Goal: Navigation & Orientation: Find specific page/section

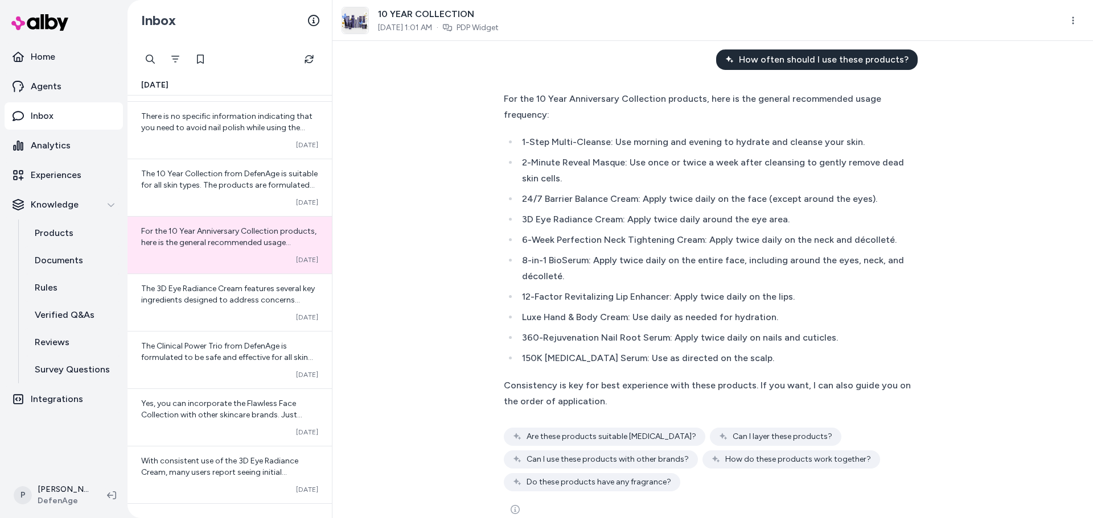
scroll to position [296, 0]
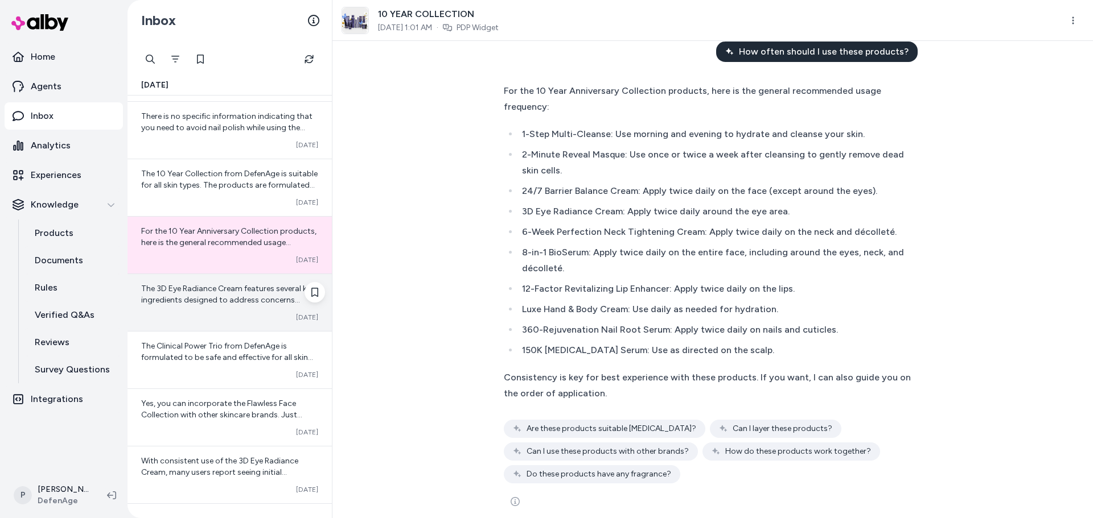
click at [216, 321] on div "Converted [DATE]" at bounding box center [229, 317] width 177 height 9
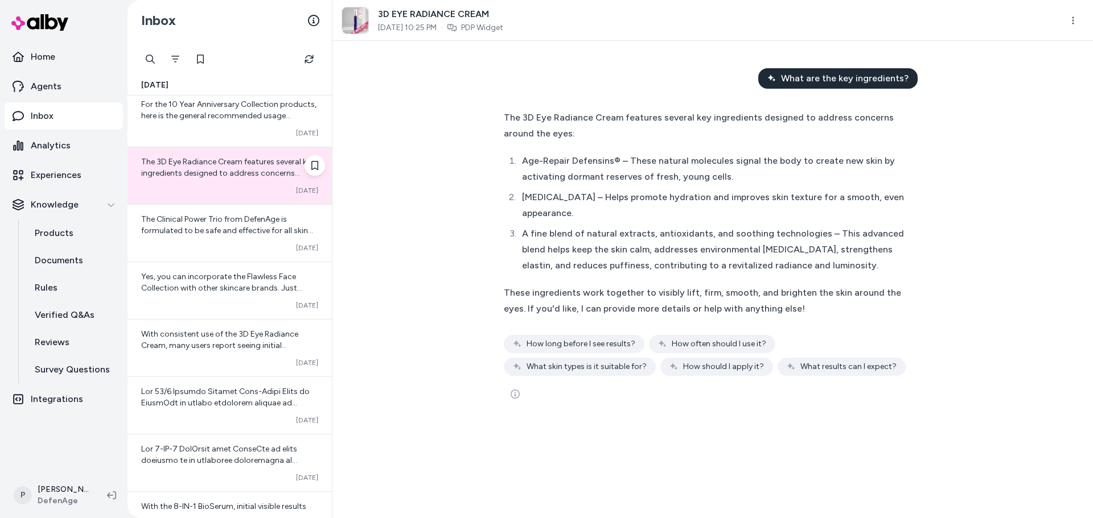
scroll to position [1195, 0]
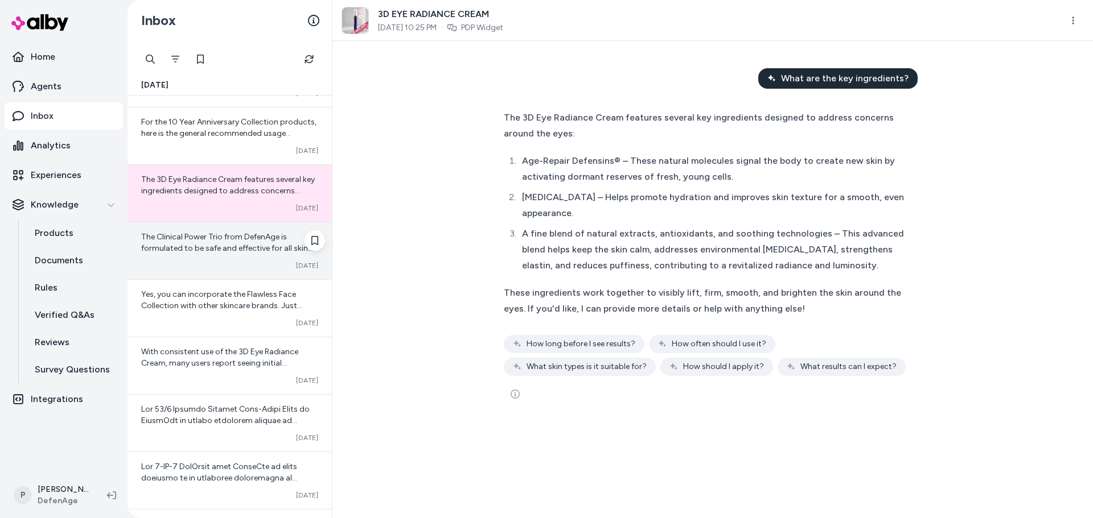
click at [240, 245] on span "The Clinical Power Trio from DefenAge is formulated to be safe and effective fo…" at bounding box center [228, 305] width 175 height 146
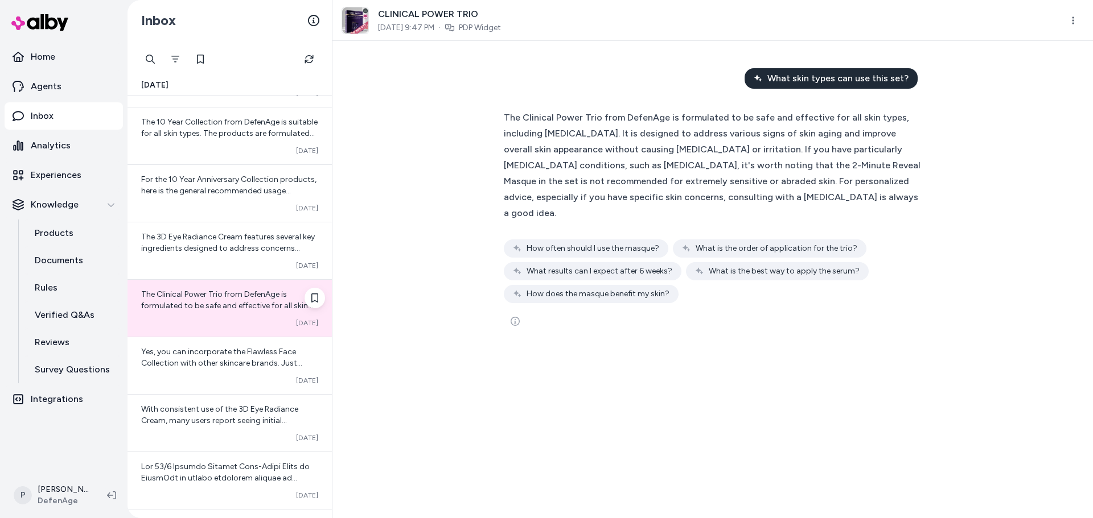
scroll to position [1252, 0]
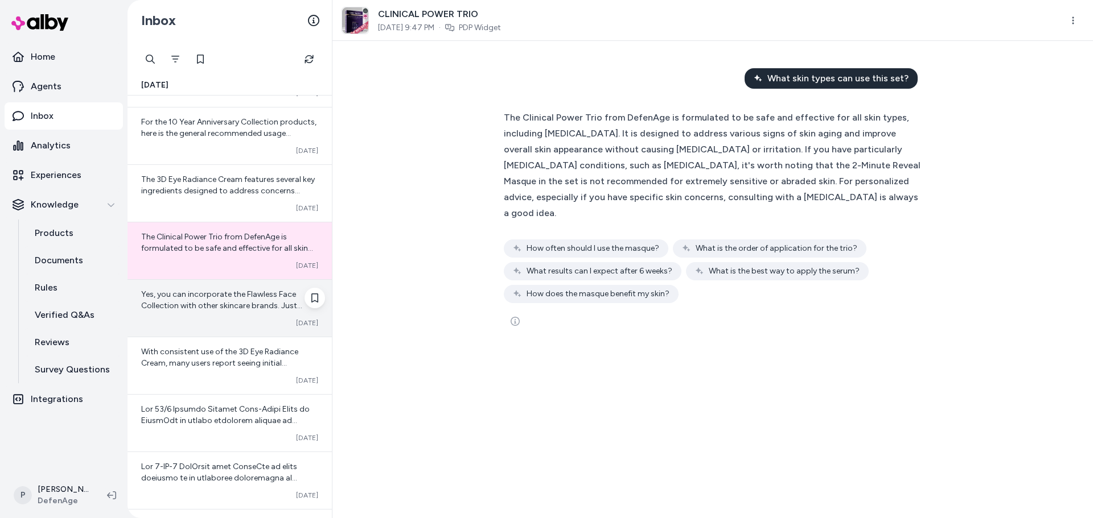
click at [252, 296] on span "Yes, you can incorporate the Flawless Face Collection with other skincare brand…" at bounding box center [221, 317] width 161 height 55
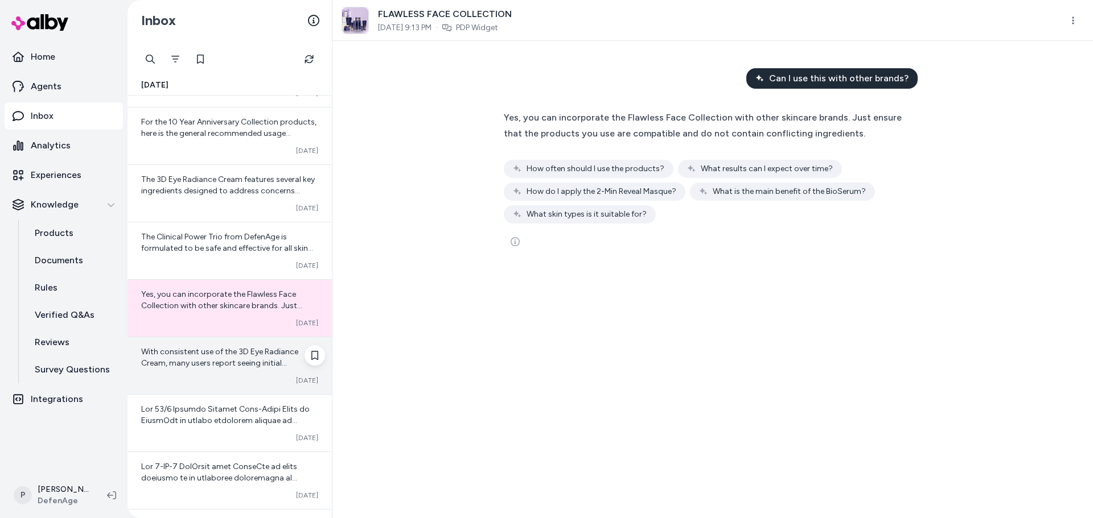
click at [230, 378] on div "Converted [DATE]" at bounding box center [229, 380] width 177 height 9
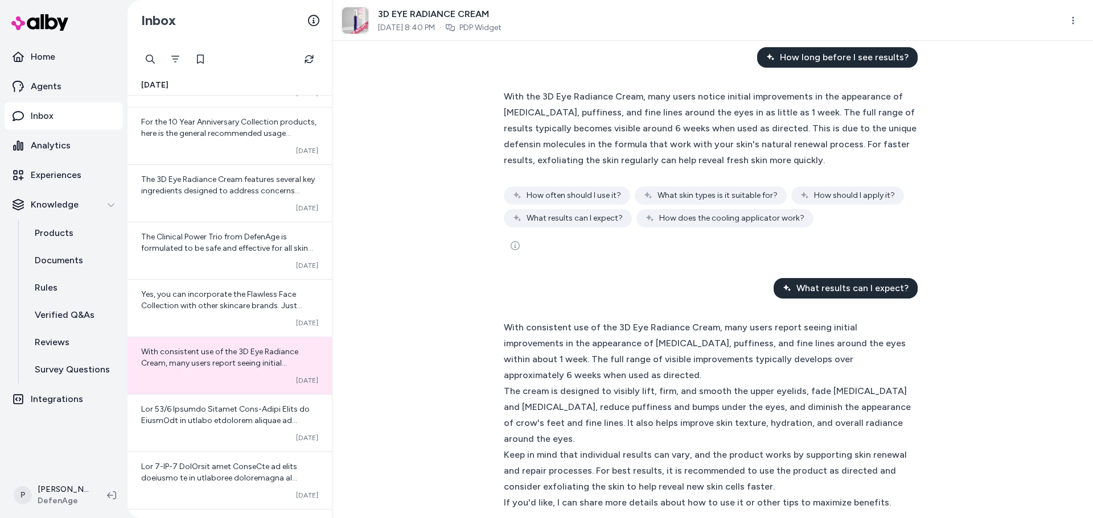
scroll to position [482, 0]
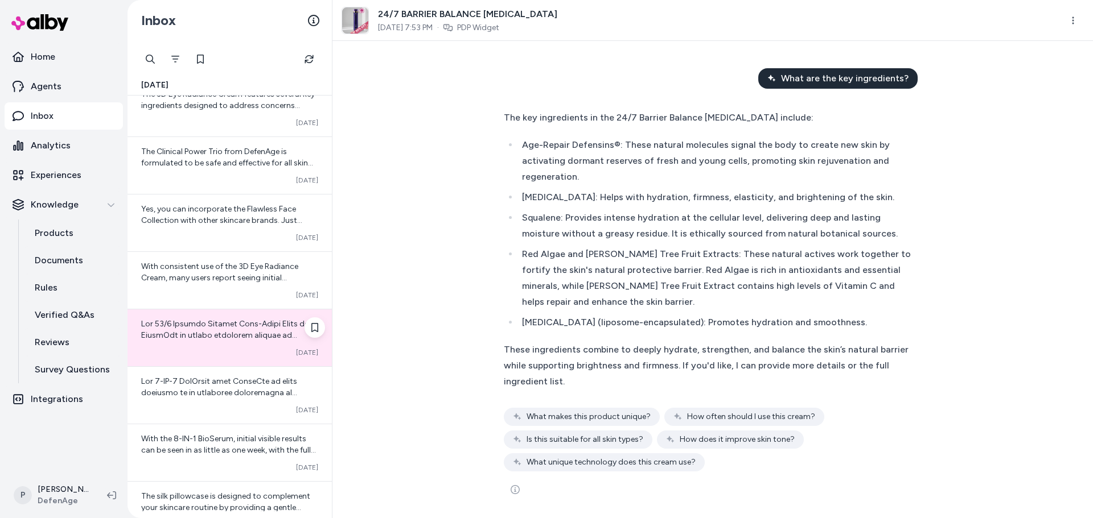
scroll to position [1423, 0]
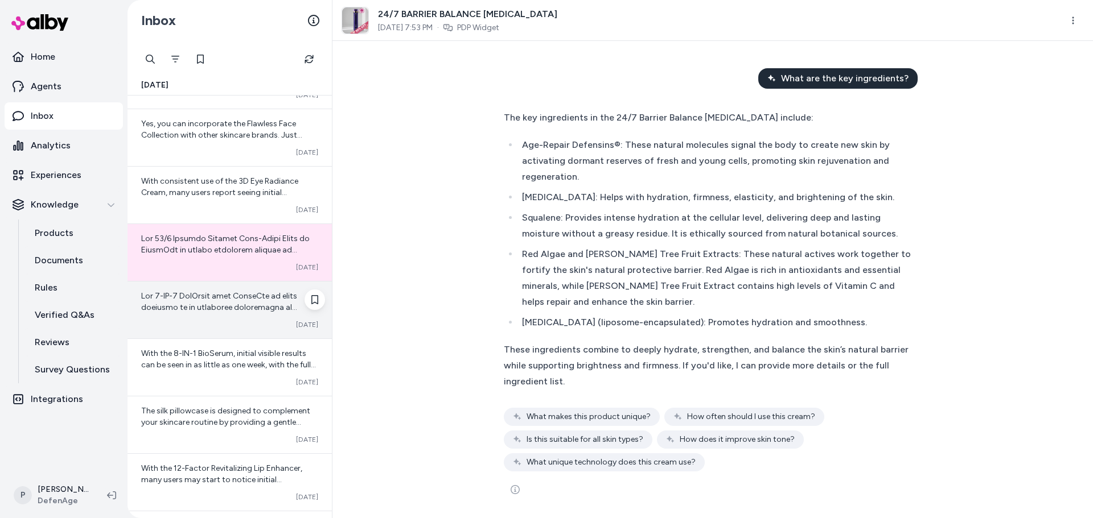
click at [224, 318] on div "Converted [DATE]" at bounding box center [229, 310] width 204 height 57
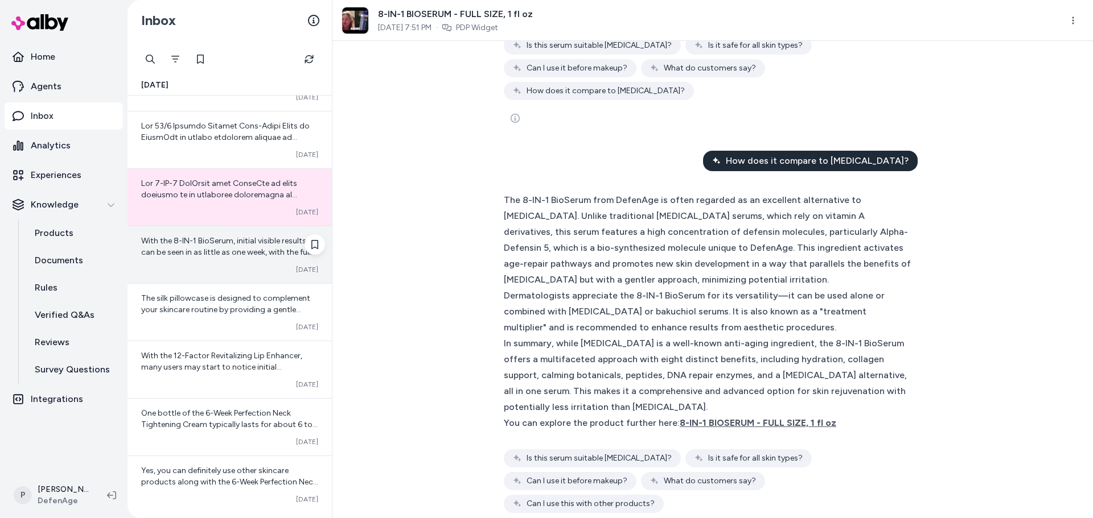
scroll to position [1537, 0]
click at [207, 258] on div "With the 8-IN-1 BioSerum, initial visible results can be seen in as little as o…" at bounding box center [229, 253] width 204 height 57
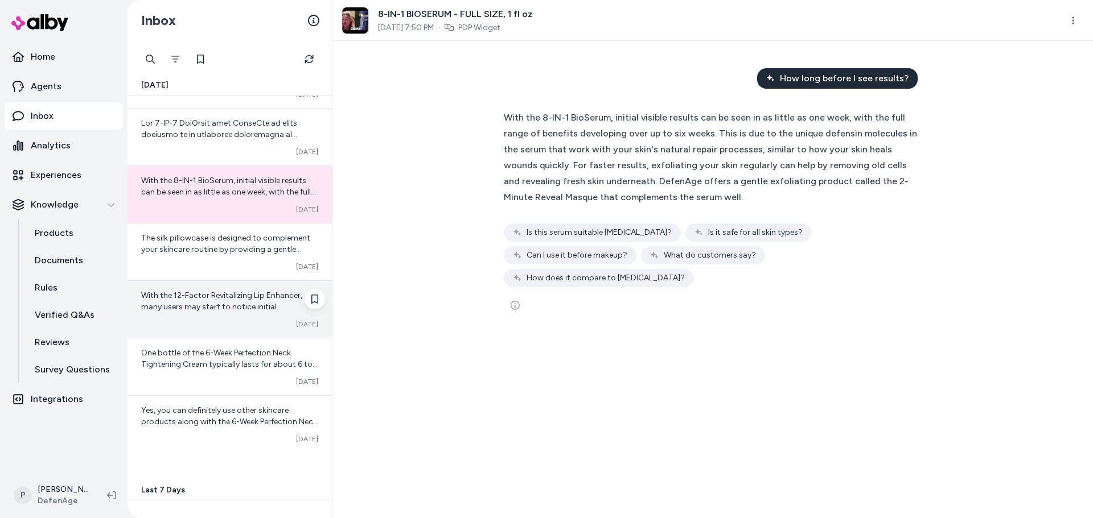
scroll to position [1651, 0]
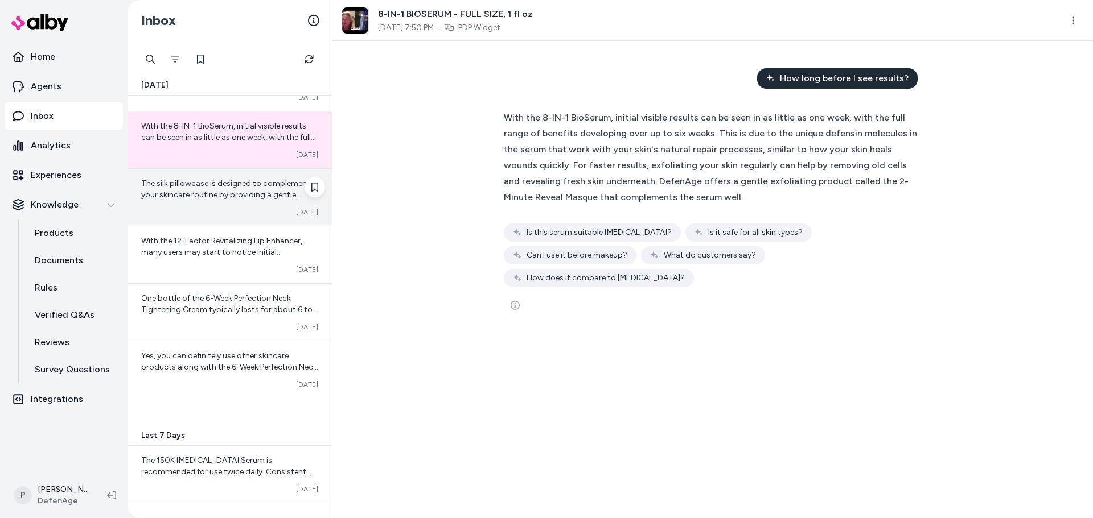
click at [214, 201] on div "The silk pillowcase is designed to complement your skincare routine by providin…" at bounding box center [229, 197] width 204 height 57
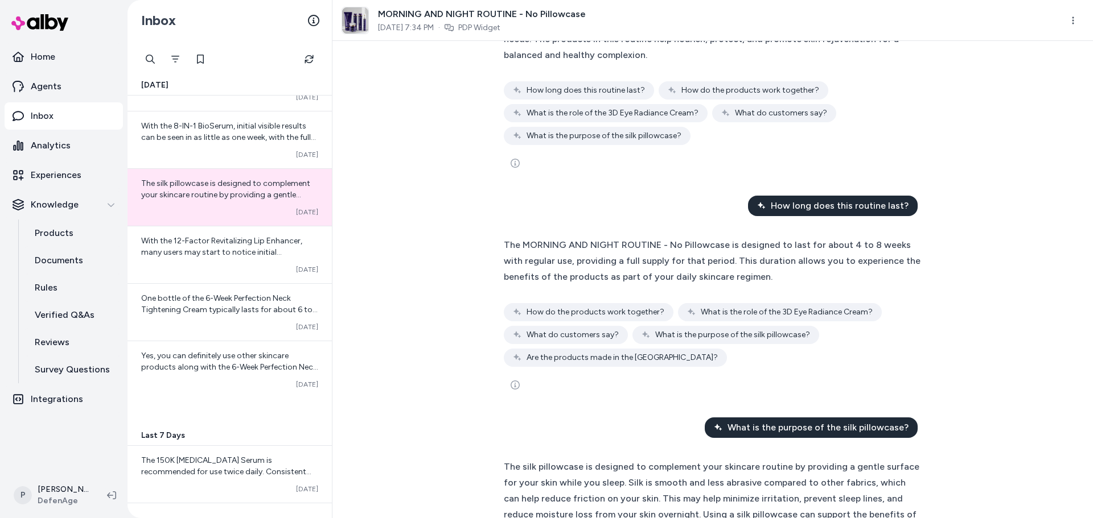
scroll to position [257, 0]
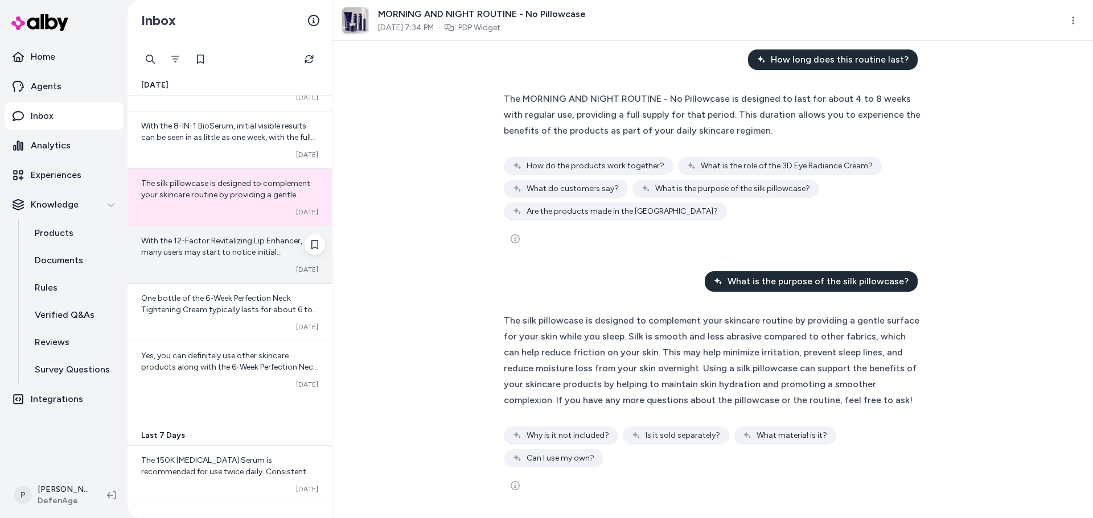
click at [208, 252] on span "With the 12-Factor Revitalizing Lip Enhancer, many users may start to notice in…" at bounding box center [229, 297] width 176 height 123
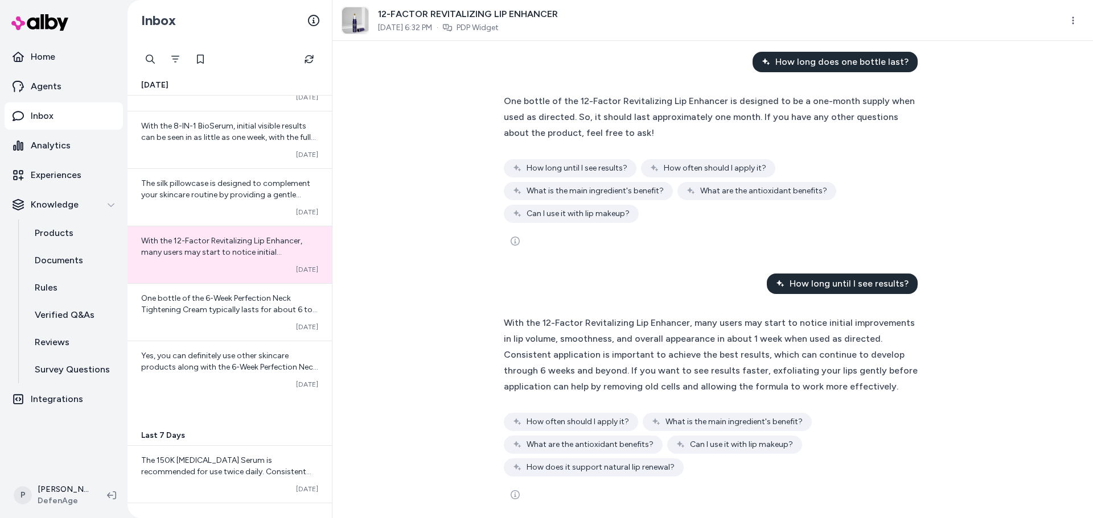
scroll to position [26, 0]
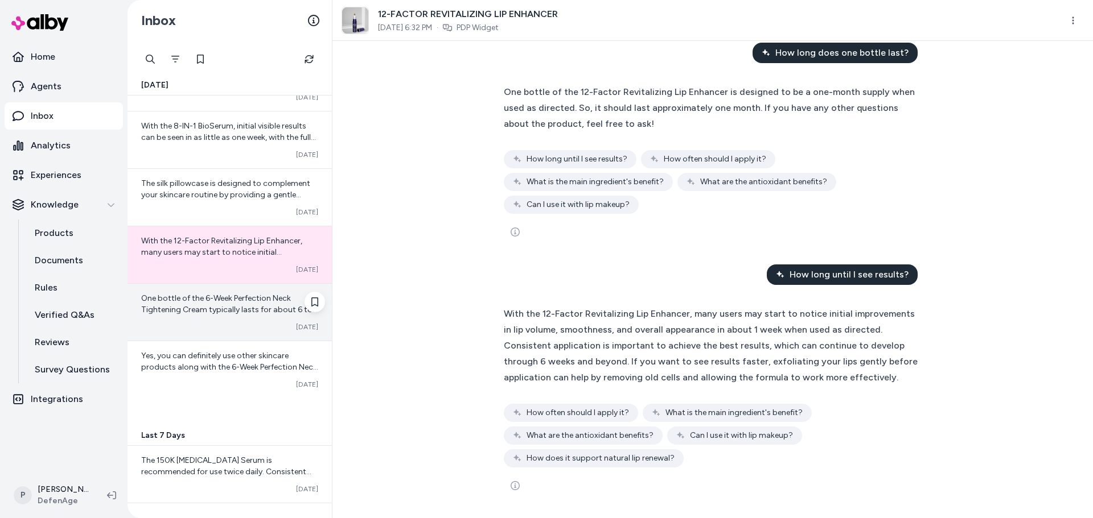
click at [185, 304] on div "One bottle of the 6-Week Perfection Neck Tightening Cream typically lasts for a…" at bounding box center [229, 304] width 177 height 23
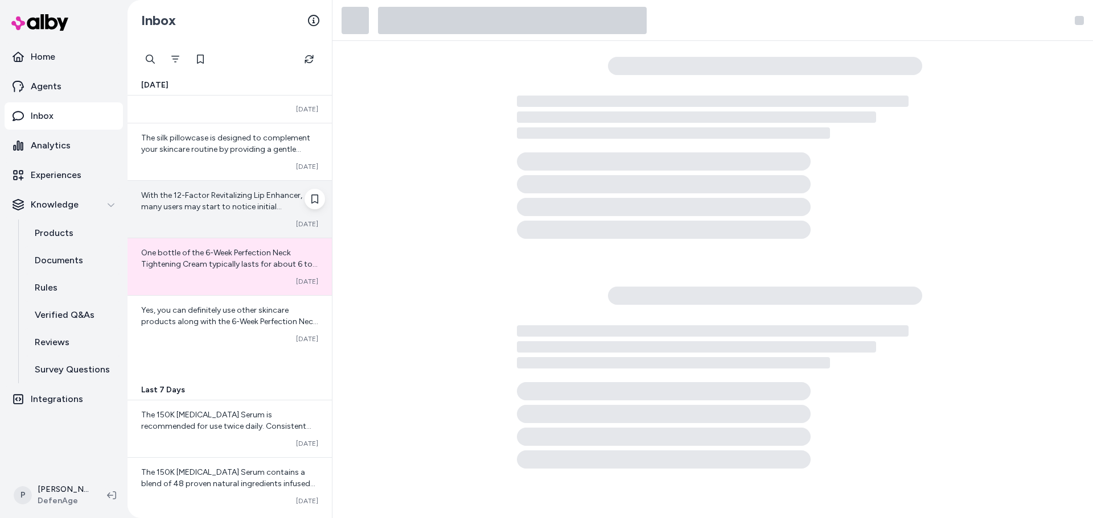
scroll to position [1765, 0]
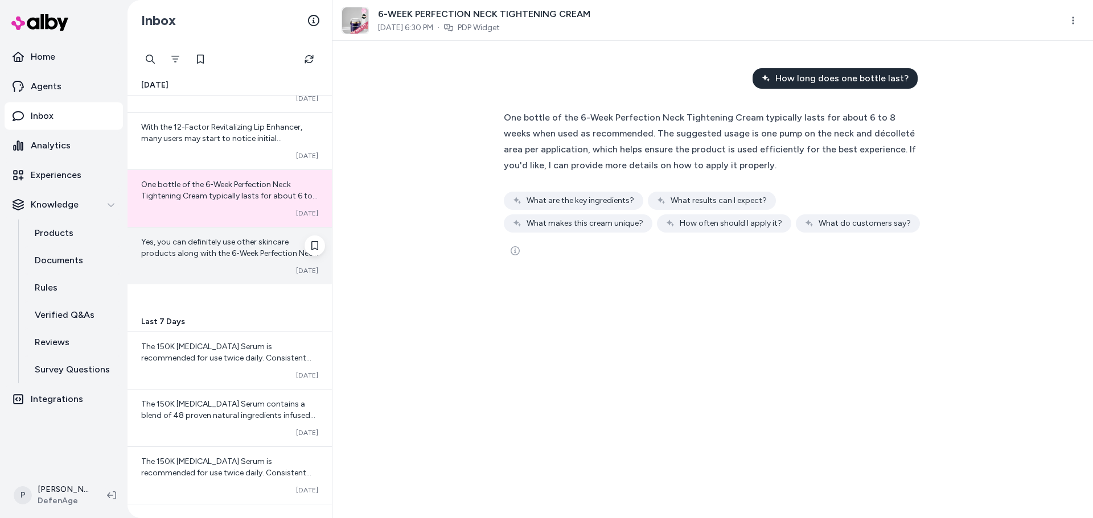
click at [231, 242] on span "Yes, you can definitely use other skincare products along with the 6-Week Perfe…" at bounding box center [229, 321] width 177 height 169
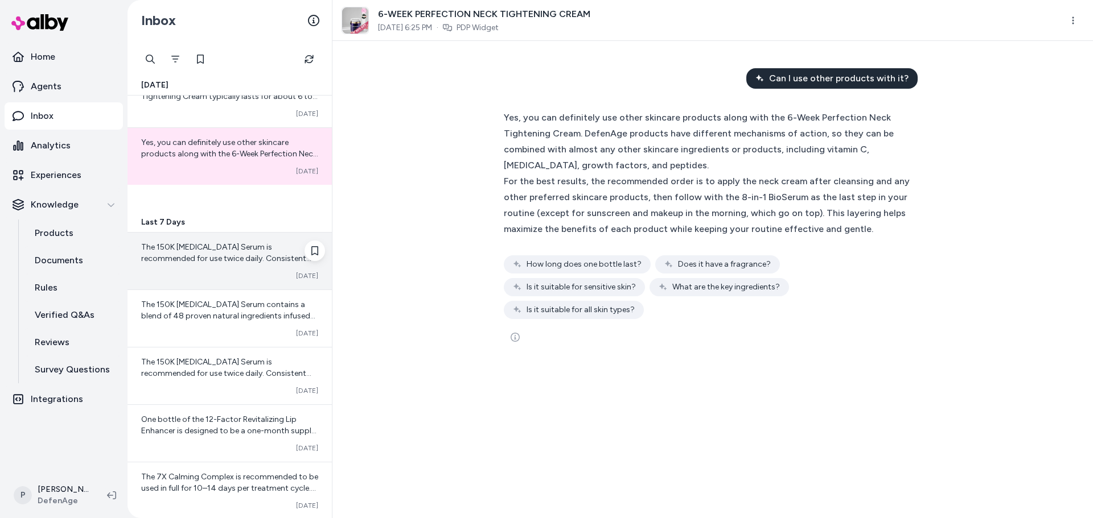
scroll to position [1935, 0]
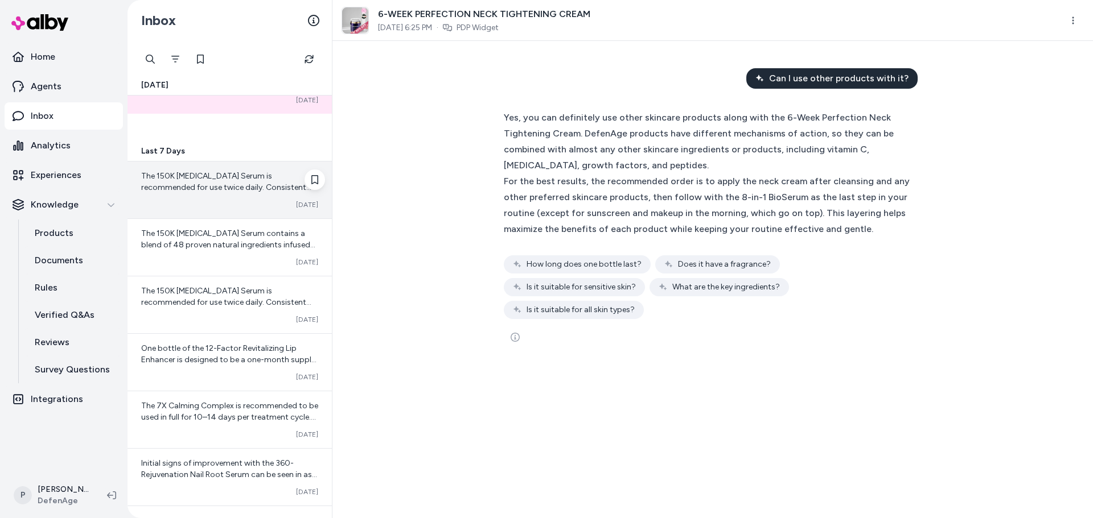
click at [224, 201] on div "Converted [DATE]" at bounding box center [229, 204] width 177 height 9
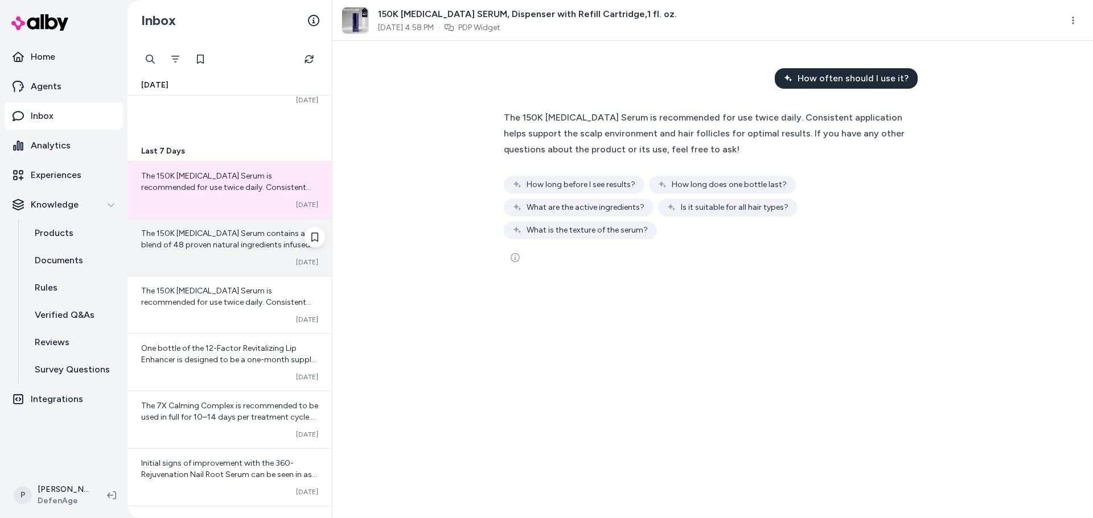
click at [199, 251] on div "The 150K [MEDICAL_DATA] Serum contains a blend of 48 proven natural ingredients…" at bounding box center [229, 247] width 204 height 57
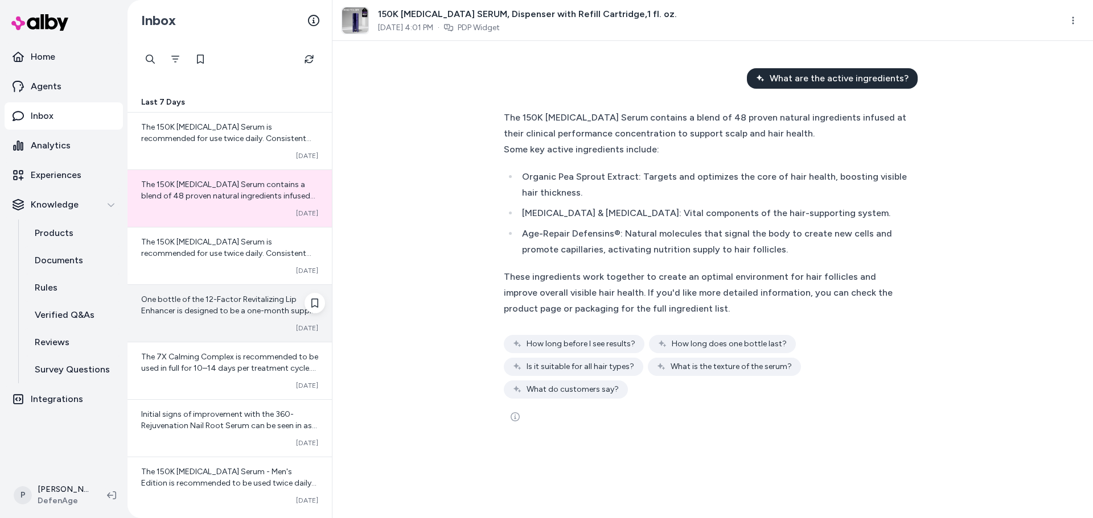
scroll to position [2049, 0]
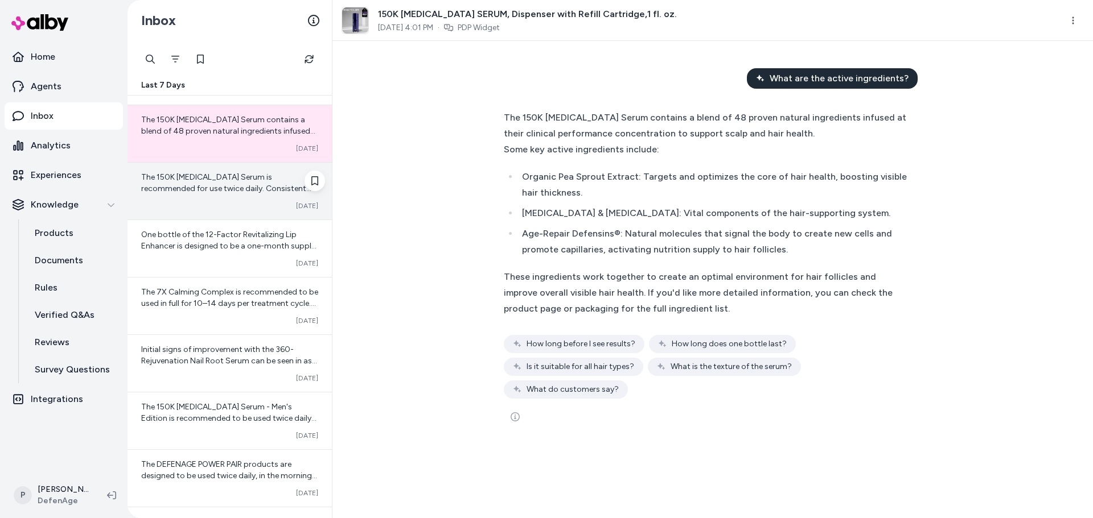
click at [237, 187] on span "The 150K [MEDICAL_DATA] Serum is recommended for use twice daily. Consistent ap…" at bounding box center [226, 205] width 170 height 67
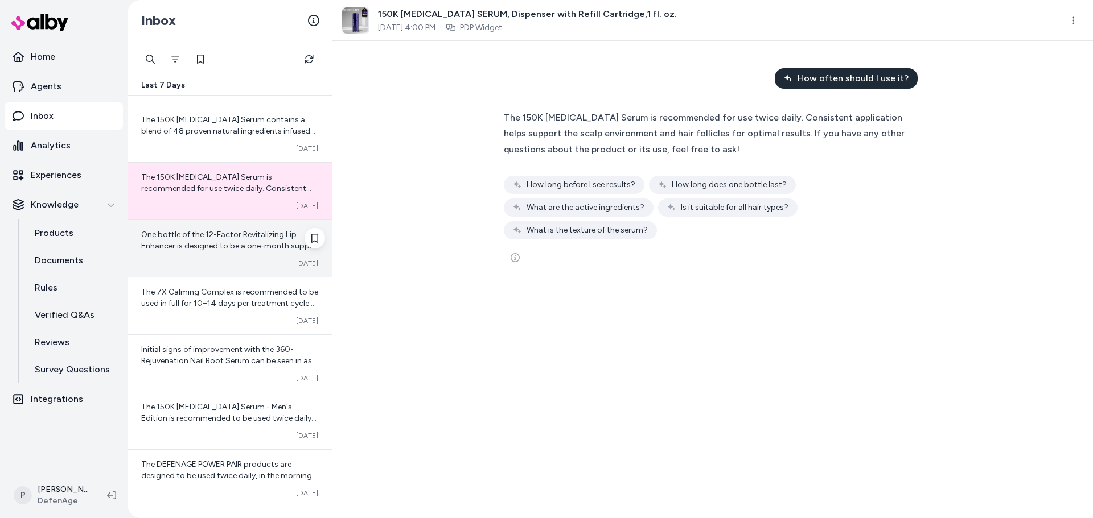
click at [239, 269] on div "One bottle of the 12-Factor Revitalizing Lip Enhancer is designed to be a one-m…" at bounding box center [229, 248] width 204 height 57
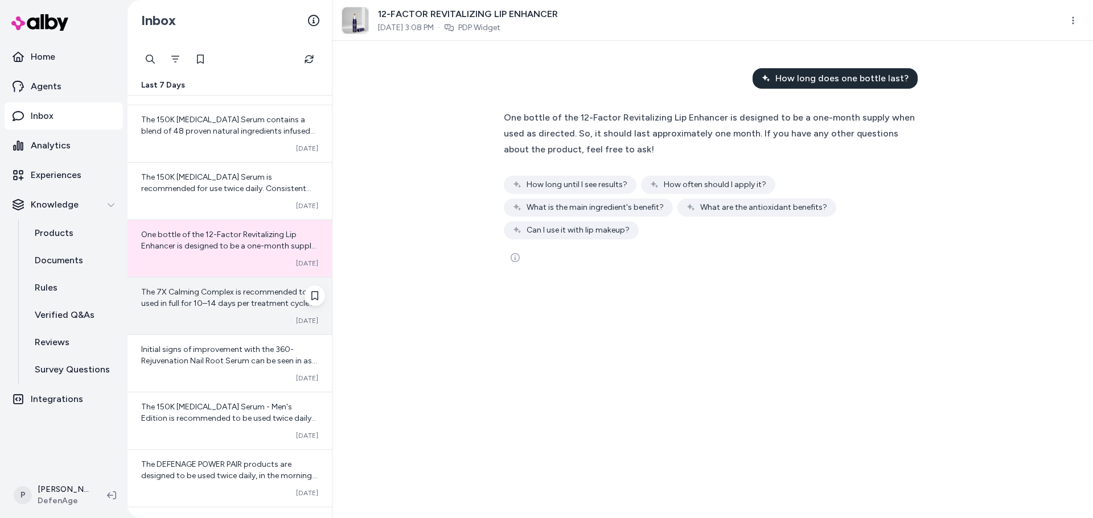
click at [193, 307] on span "The 7X Calming Complex is recommended to be used in full for 10–14 days per tre…" at bounding box center [229, 343] width 177 height 112
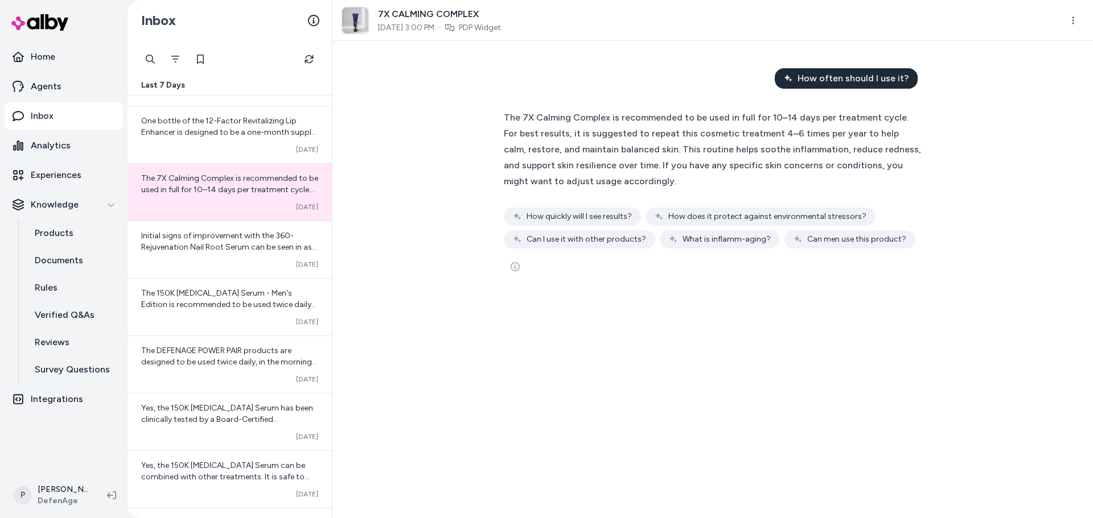
scroll to position [2163, 0]
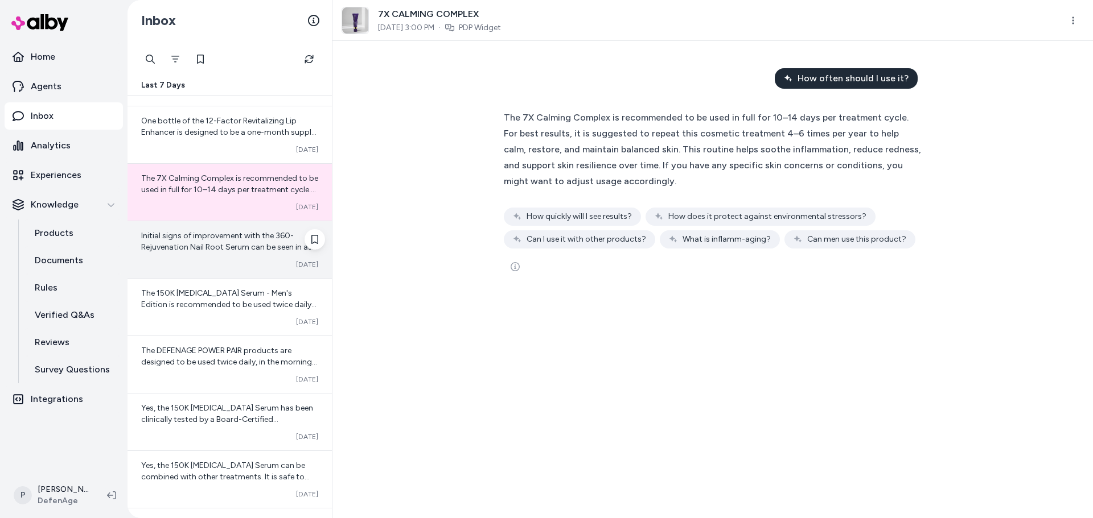
click at [228, 256] on div "Initial signs of improvement with the 360-Rejuvenation Nail Root Serum can be s…" at bounding box center [229, 249] width 204 height 57
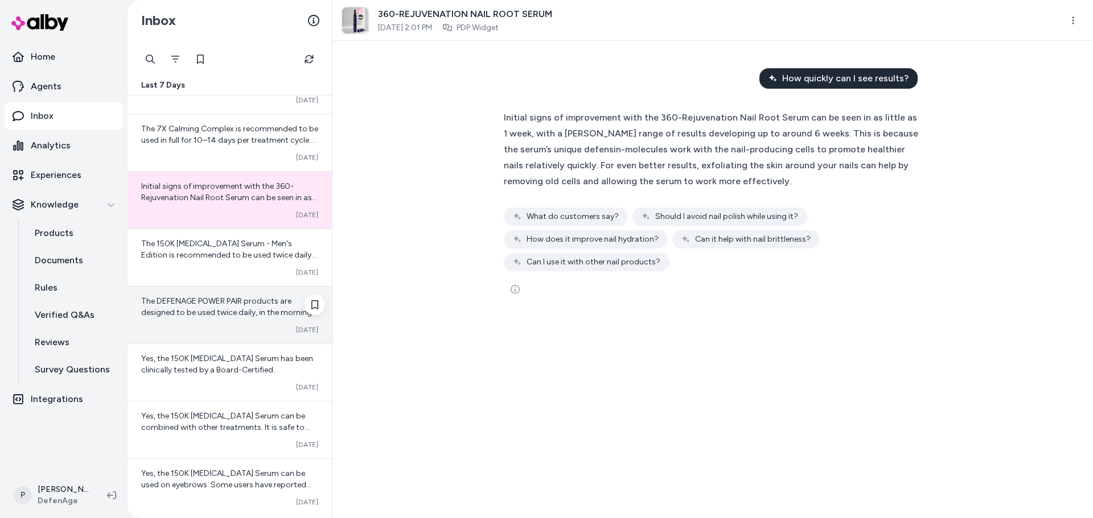
scroll to position [2277, 0]
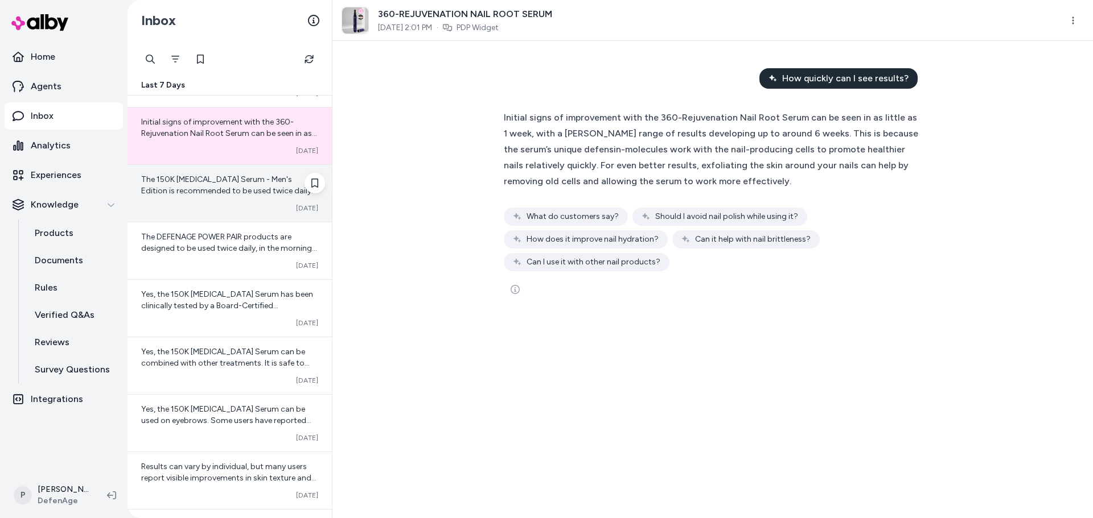
click at [221, 214] on div "The 150K [MEDICAL_DATA] Serum - Men's Edition is recommended to be used twice d…" at bounding box center [229, 193] width 204 height 57
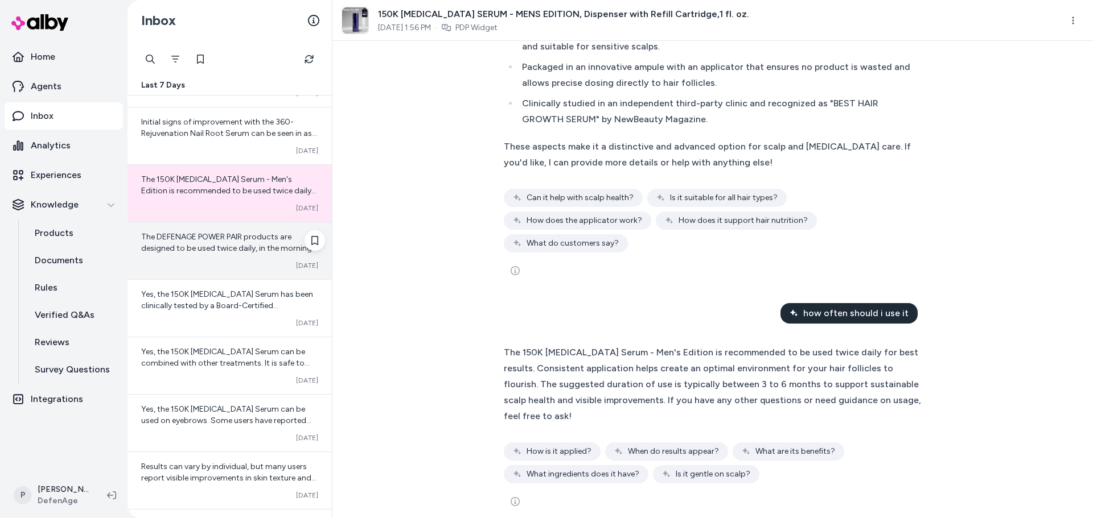
scroll to position [2334, 0]
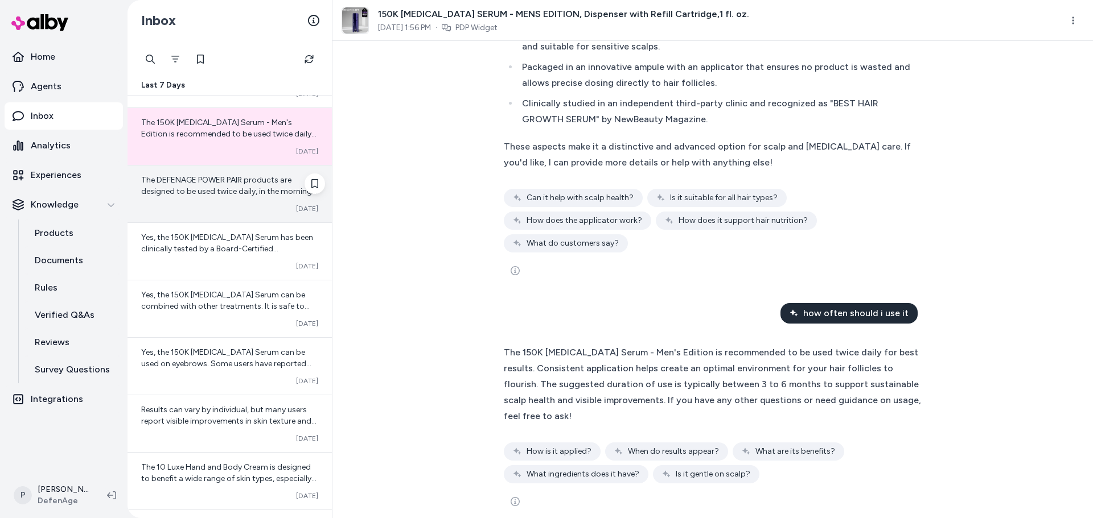
click at [222, 203] on div "The DEFENAGE POWER PAIR products are designed to be used twice daily, in the mo…" at bounding box center [229, 194] width 204 height 57
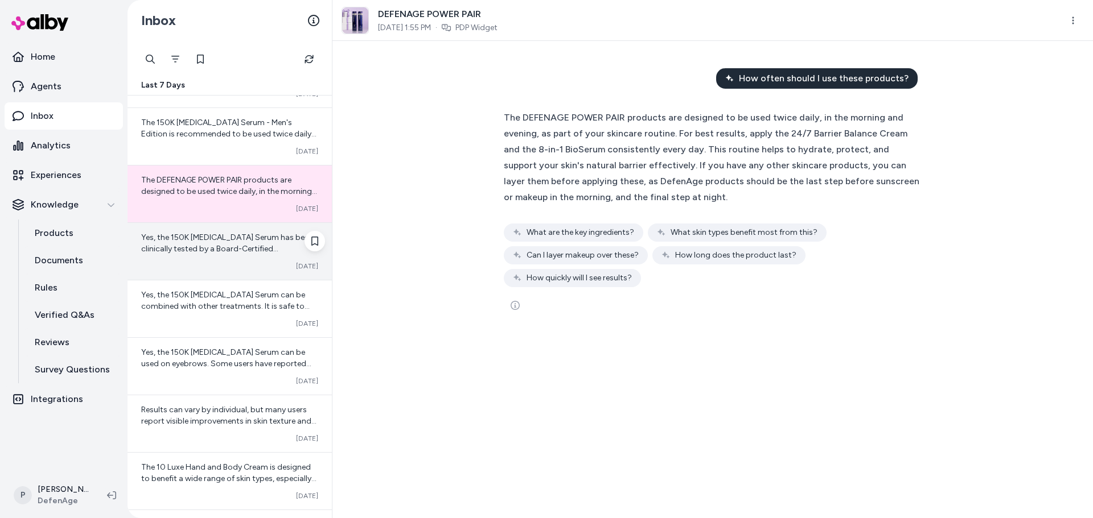
click at [224, 275] on div "Yes, the 150K [MEDICAL_DATA] Serum has been clinically tested by a Board-Certif…" at bounding box center [229, 251] width 204 height 57
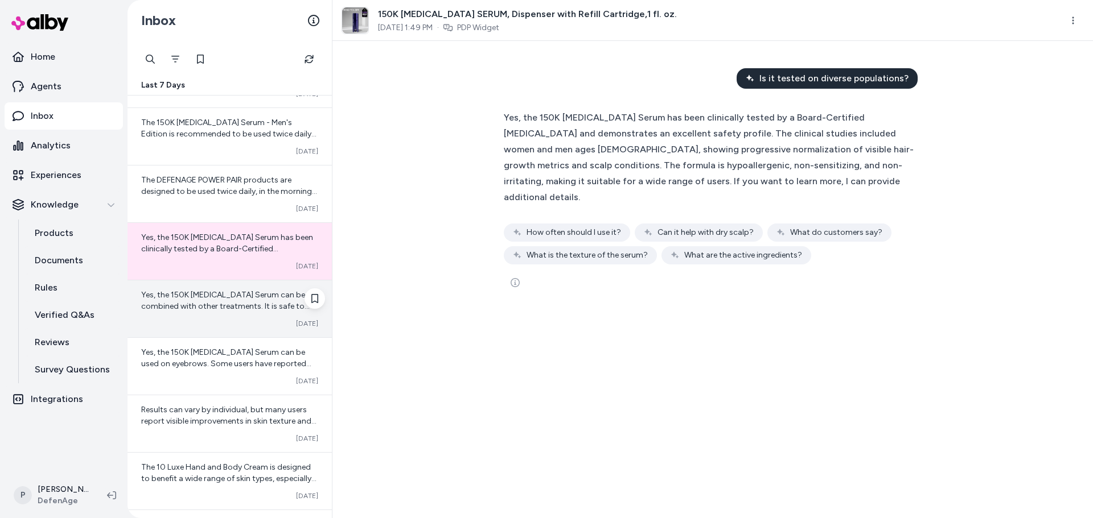
click at [186, 317] on div "Yes, the 150K [MEDICAL_DATA] Serum can be combined with other treatments. It is…" at bounding box center [229, 309] width 204 height 57
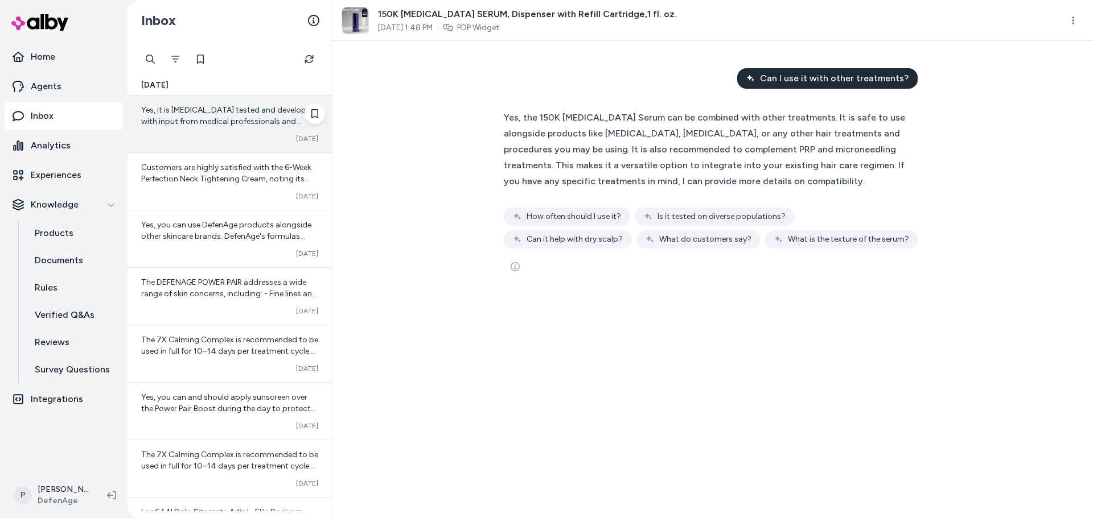
click at [248, 138] on div "Converted [DATE]" at bounding box center [229, 138] width 177 height 9
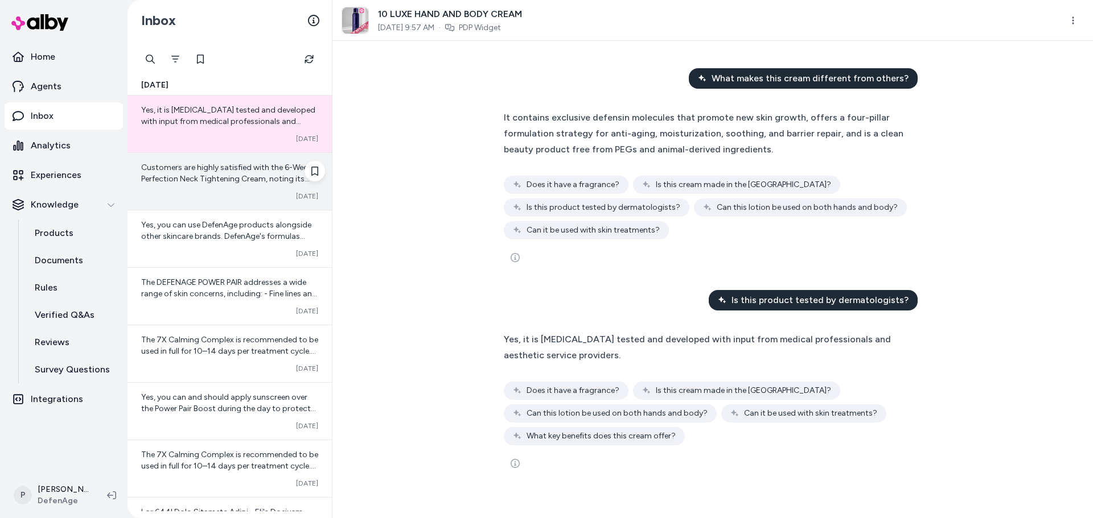
click at [216, 189] on div "Customers are highly satisfied with the 6-Week Perfection Neck Tightening Cream…" at bounding box center [229, 181] width 204 height 57
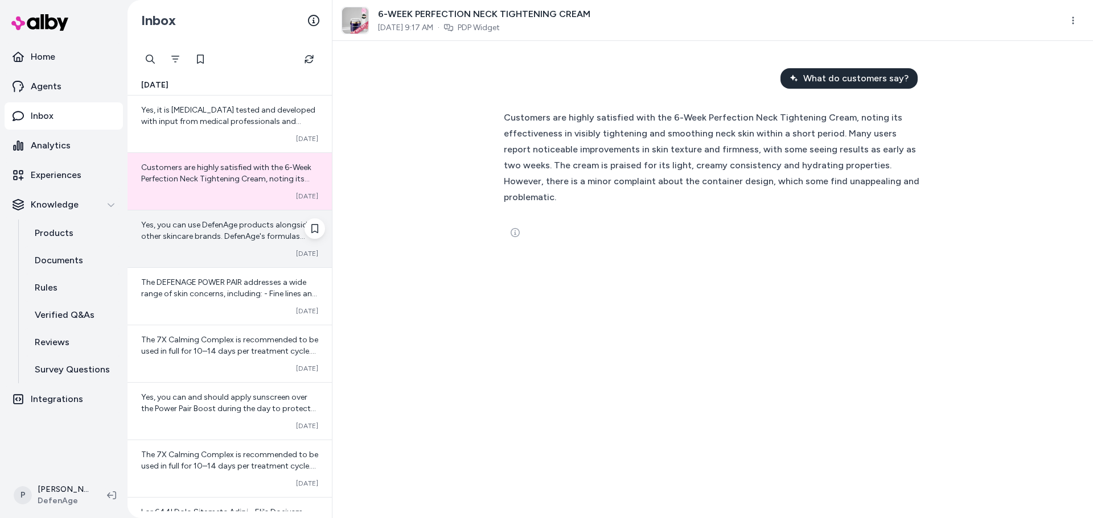
click at [228, 234] on span "Yes, you can use DefenAge products alongside other skincare brands. DefenAge's …" at bounding box center [229, 293] width 176 height 146
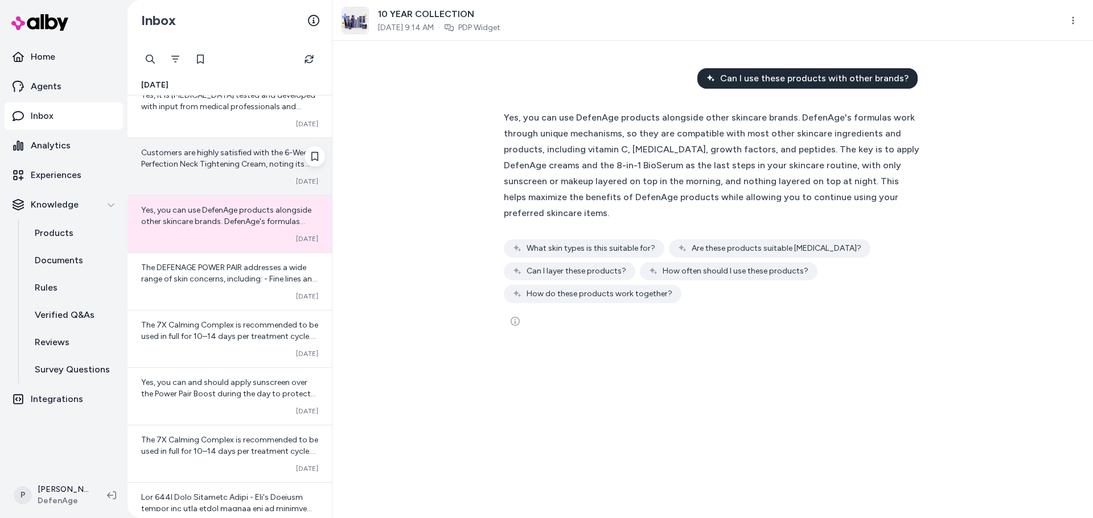
scroll to position [57, 0]
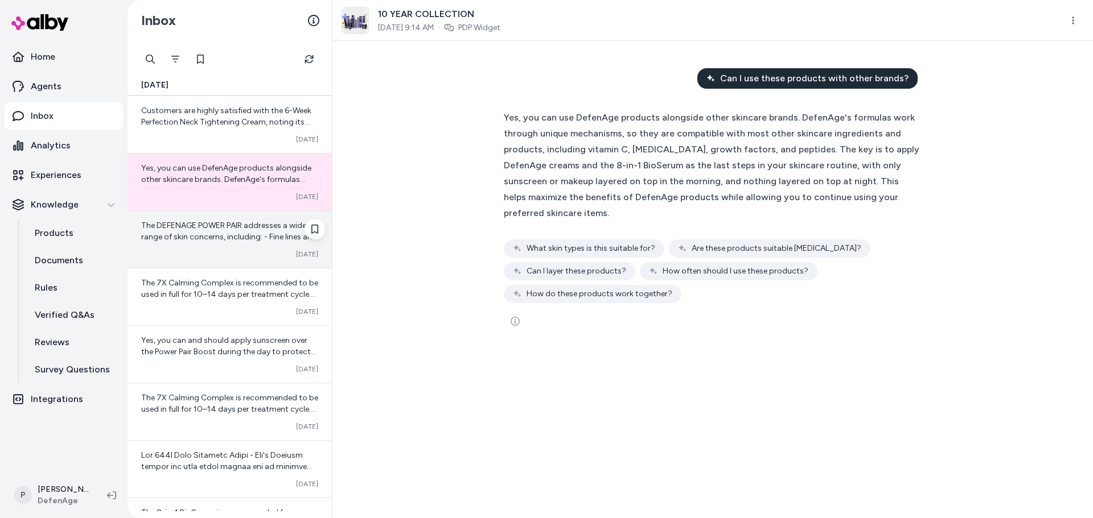
click at [238, 246] on div "The DEFENAGE POWER PAIR addresses a wide range of skin concerns, including: - F…" at bounding box center [229, 239] width 204 height 57
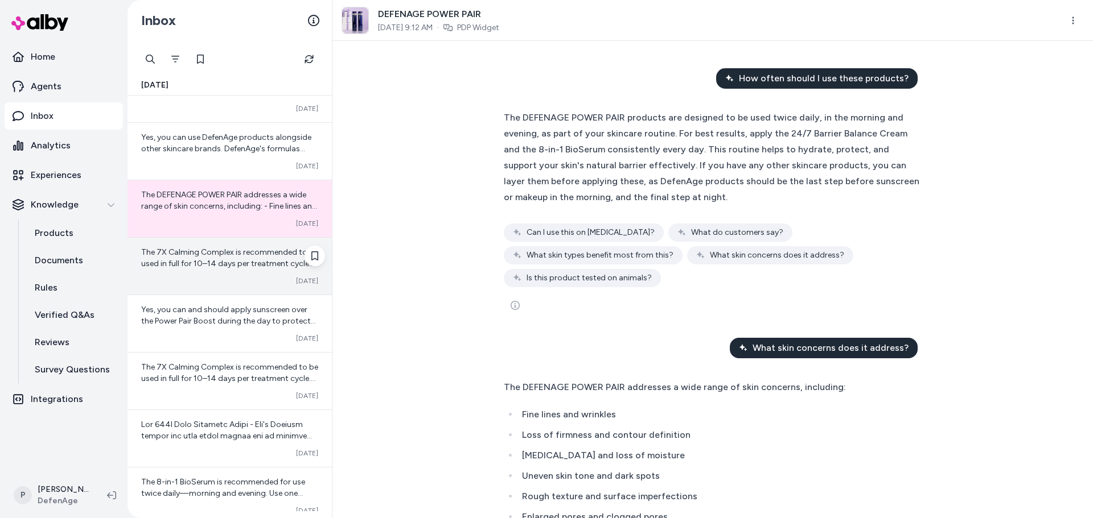
scroll to position [114, 0]
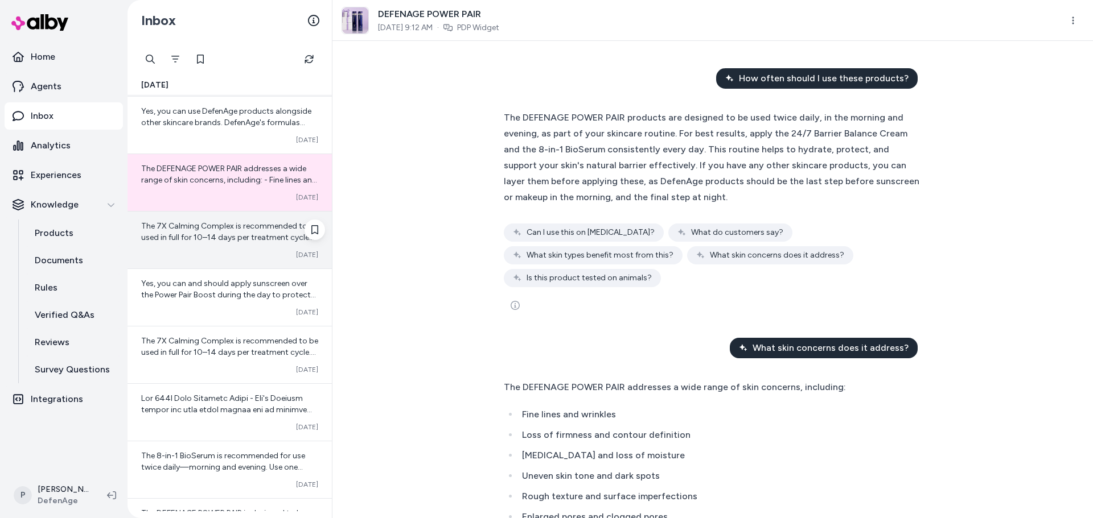
click at [203, 247] on div "The 7X Calming Complex is recommended to be used in full for 10–14 days per tre…" at bounding box center [229, 240] width 204 height 57
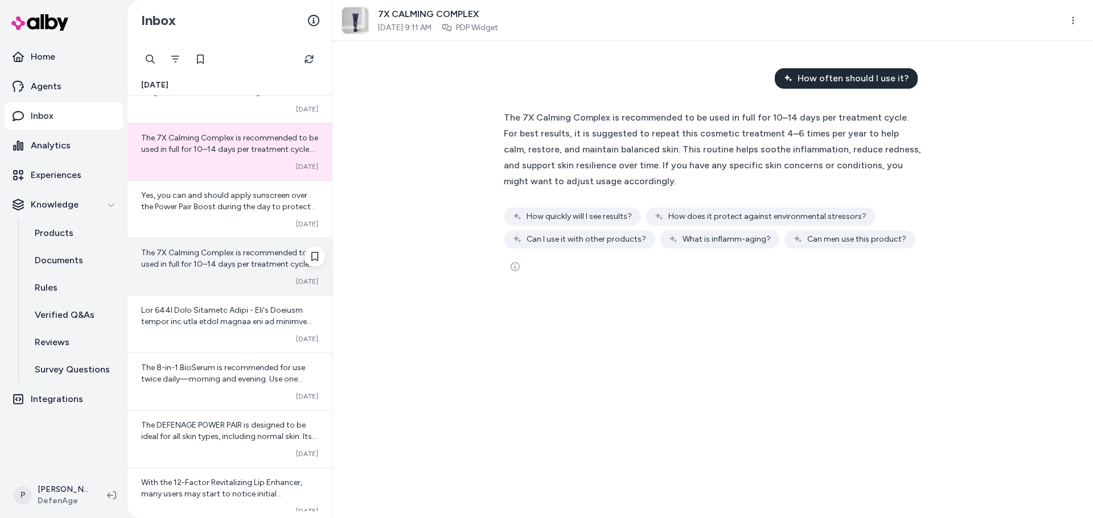
scroll to position [228, 0]
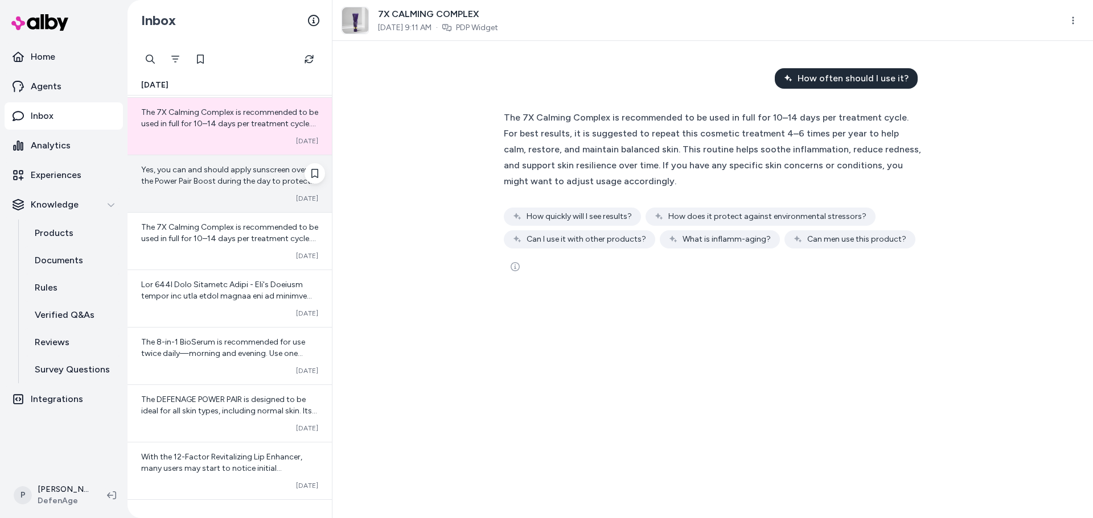
click at [238, 204] on div "Yes, you can and should apply sunscreen over the Power Pair Boost during the da…" at bounding box center [229, 183] width 204 height 57
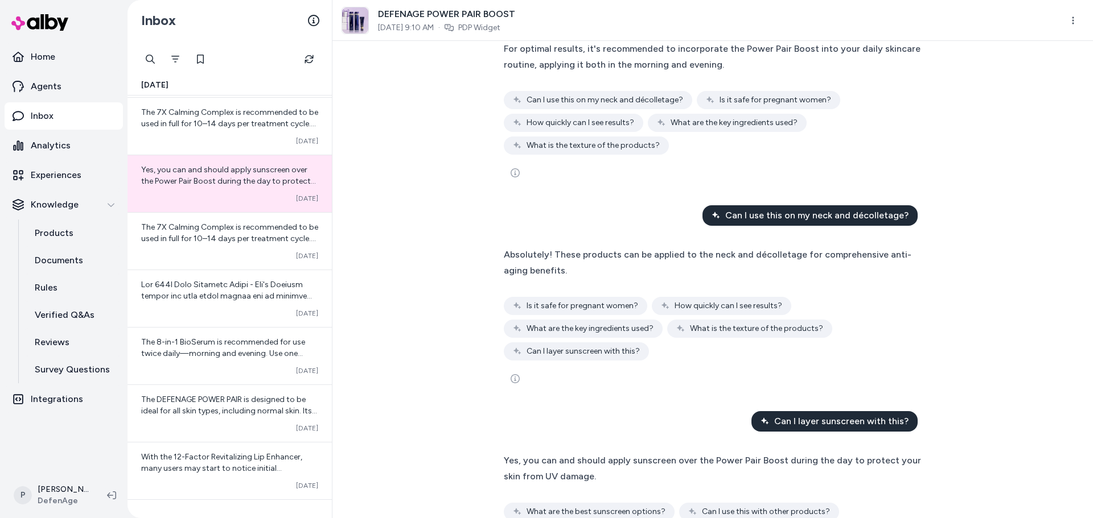
scroll to position [168, 0]
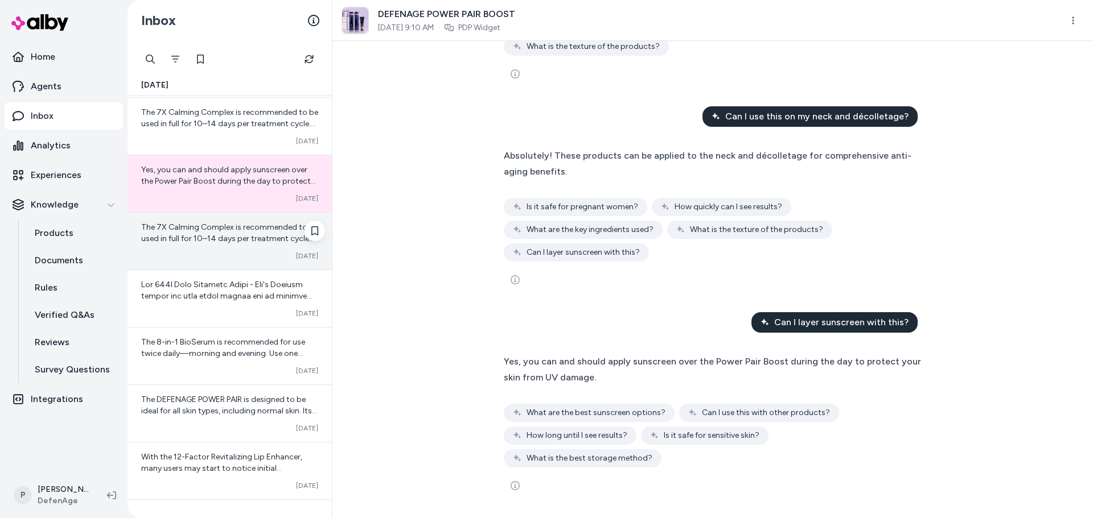
click at [191, 232] on div "The 7X Calming Complex is recommended to be used in full for 10–14 days per tre…" at bounding box center [229, 233] width 177 height 23
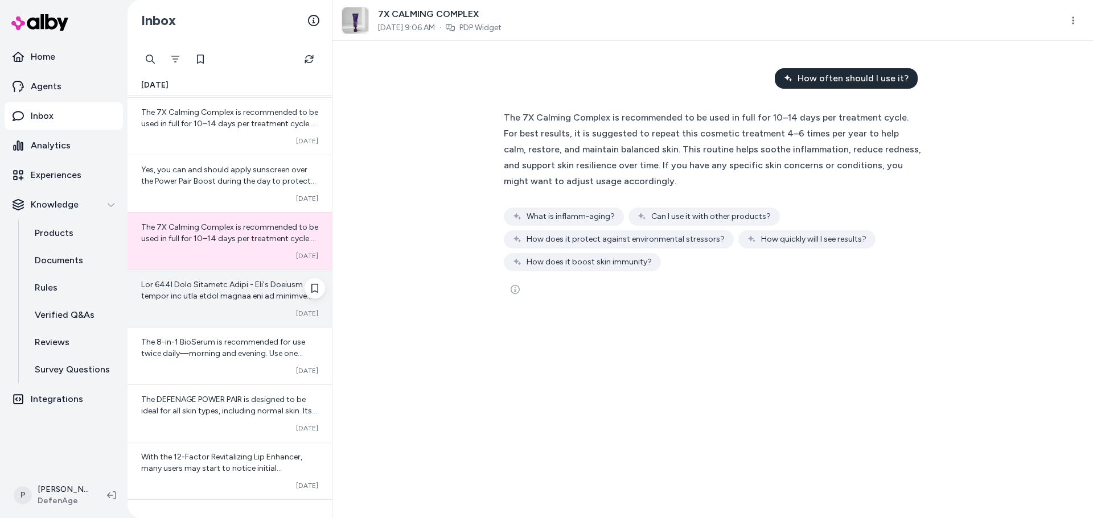
click at [216, 289] on span at bounding box center [229, 427] width 176 height 294
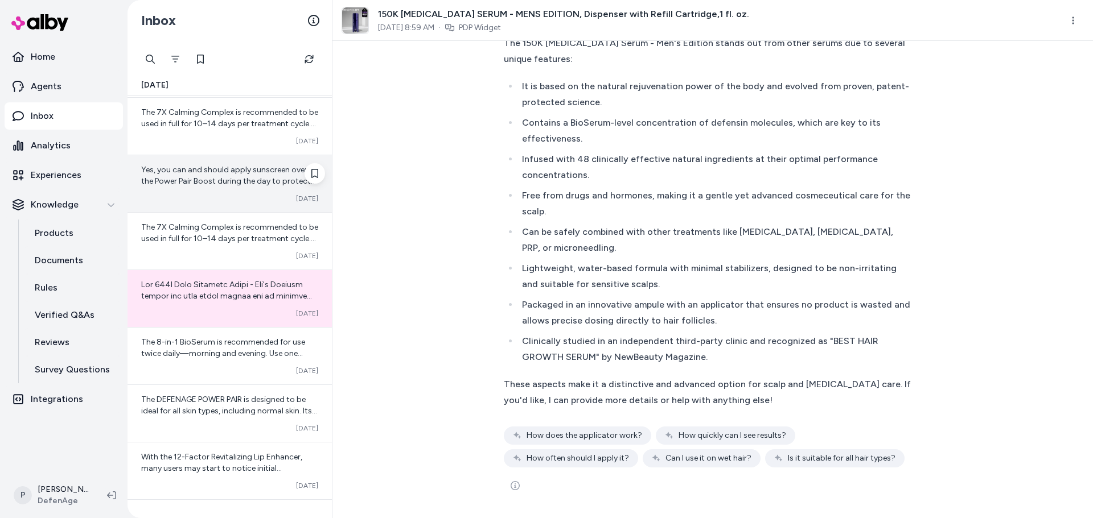
scroll to position [341, 0]
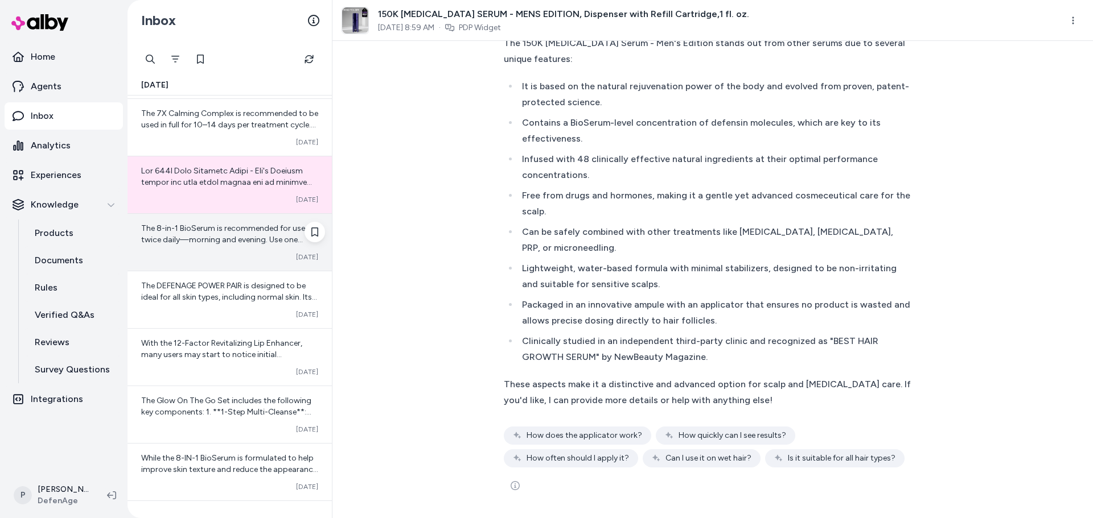
click at [214, 229] on span "The 8-in-1 BioSerum is recommended for use twice daily—morning and evening. Use…" at bounding box center [226, 274] width 171 height 101
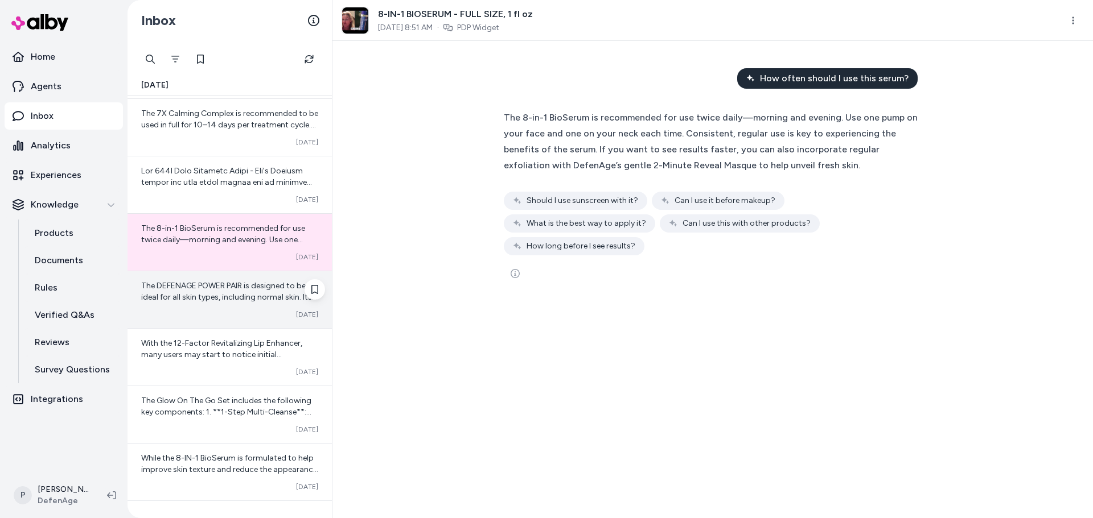
click at [197, 314] on div "Converted [DATE]" at bounding box center [229, 314] width 177 height 9
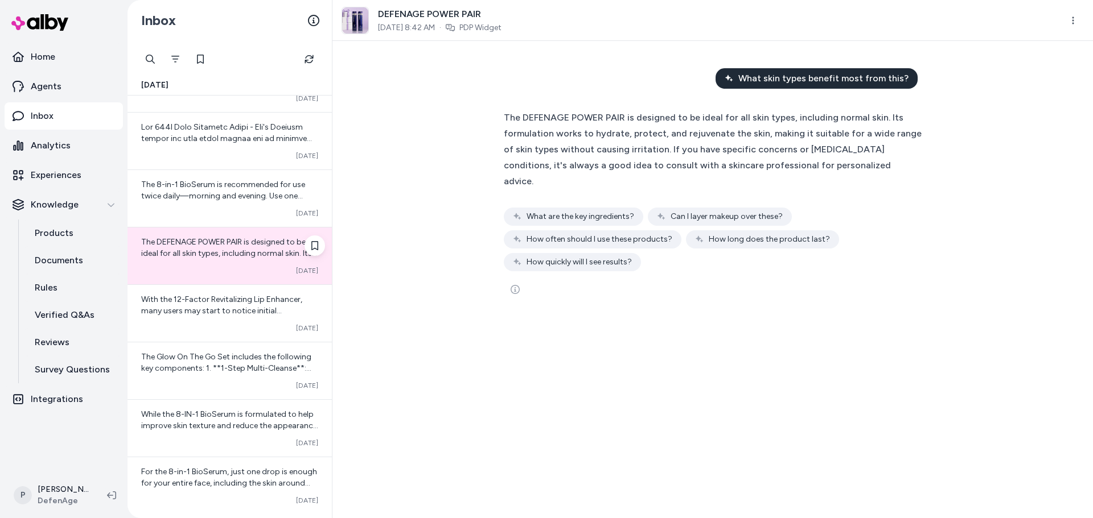
scroll to position [455, 0]
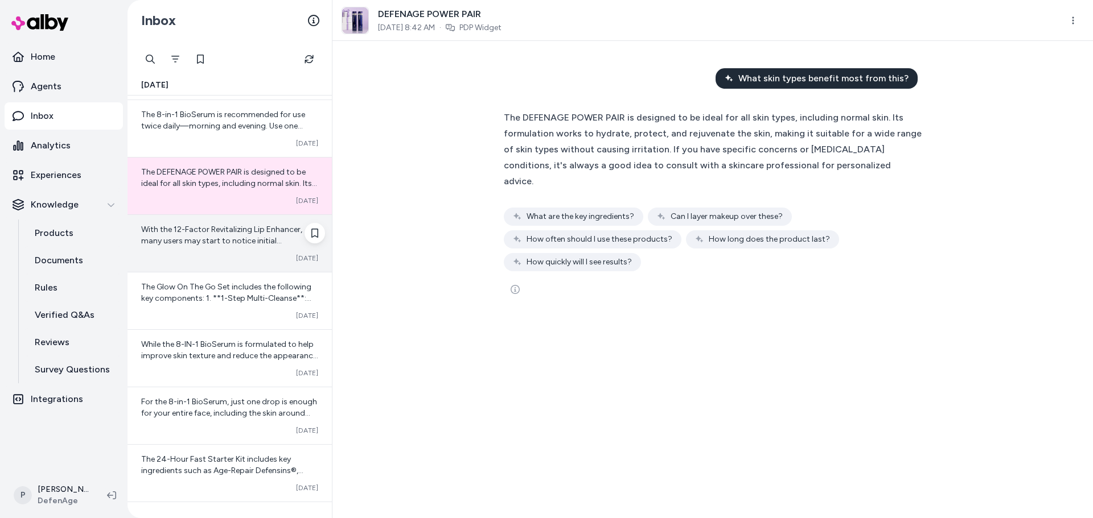
click at [247, 240] on span "With the 12-Factor Revitalizing Lip Enhancer, many users may start to notice in…" at bounding box center [229, 286] width 176 height 123
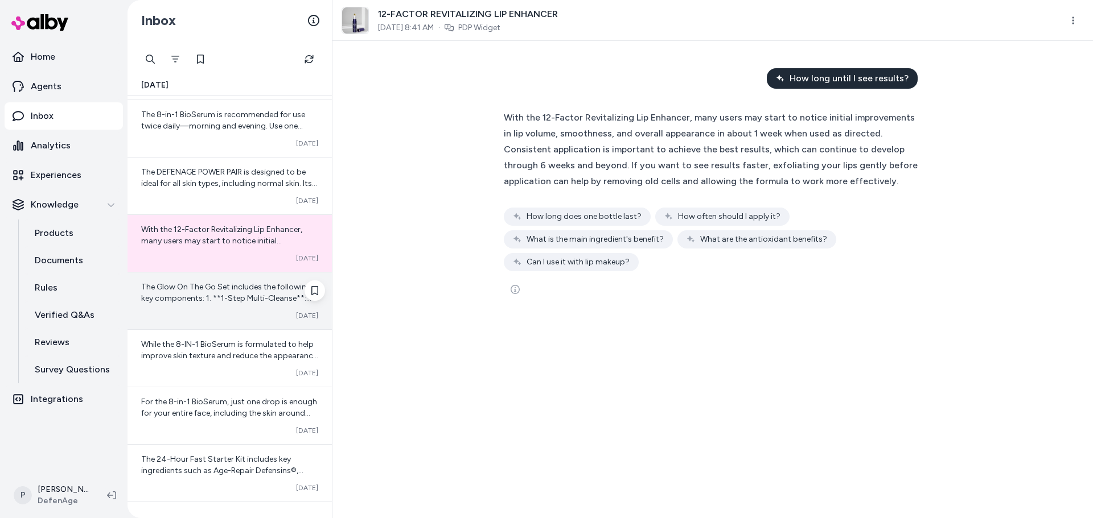
click at [241, 317] on div "Converted [DATE]" at bounding box center [229, 315] width 177 height 9
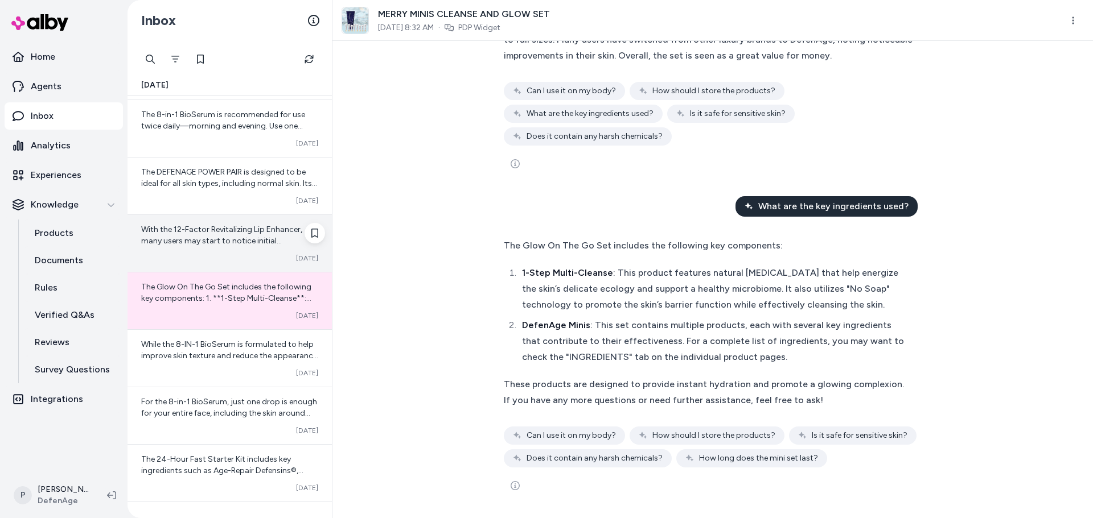
scroll to position [512, 0]
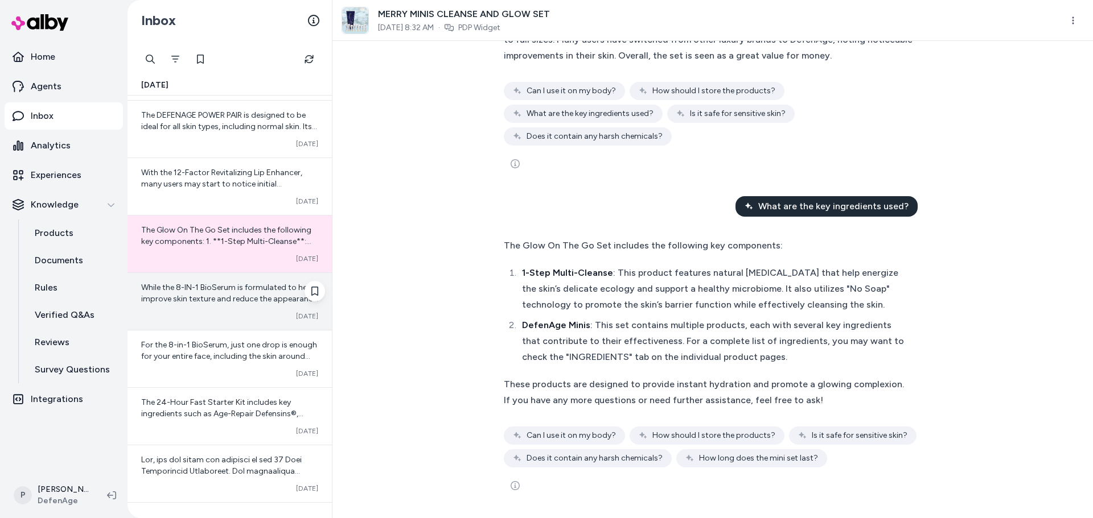
click at [229, 292] on div "While the 8-IN-1 BioSerum is formulated to help improve skin texture and reduce…" at bounding box center [229, 293] width 177 height 23
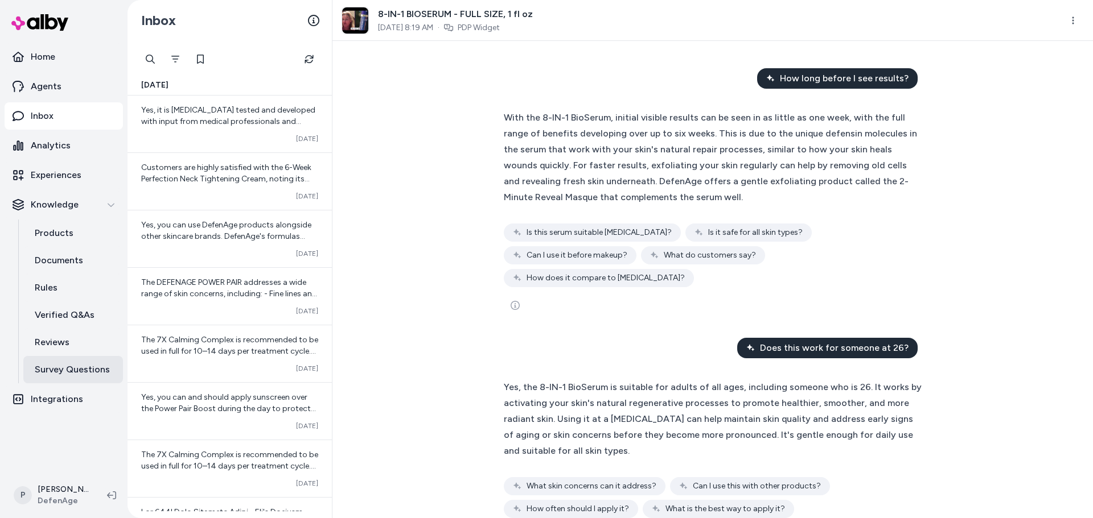
click at [89, 369] on p "Survey Questions" at bounding box center [72, 370] width 75 height 14
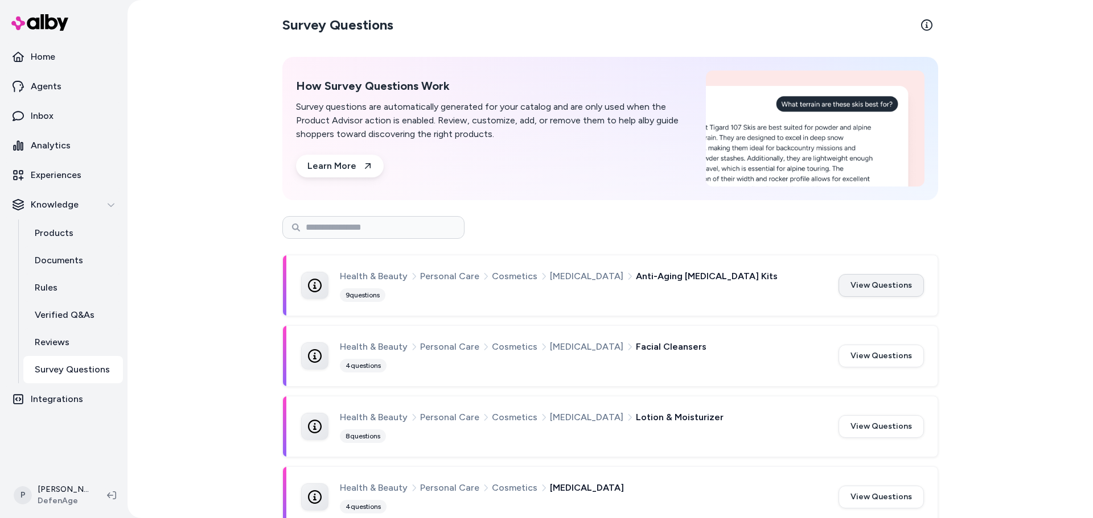
click at [870, 284] on button "View Questions" at bounding box center [880, 285] width 85 height 23
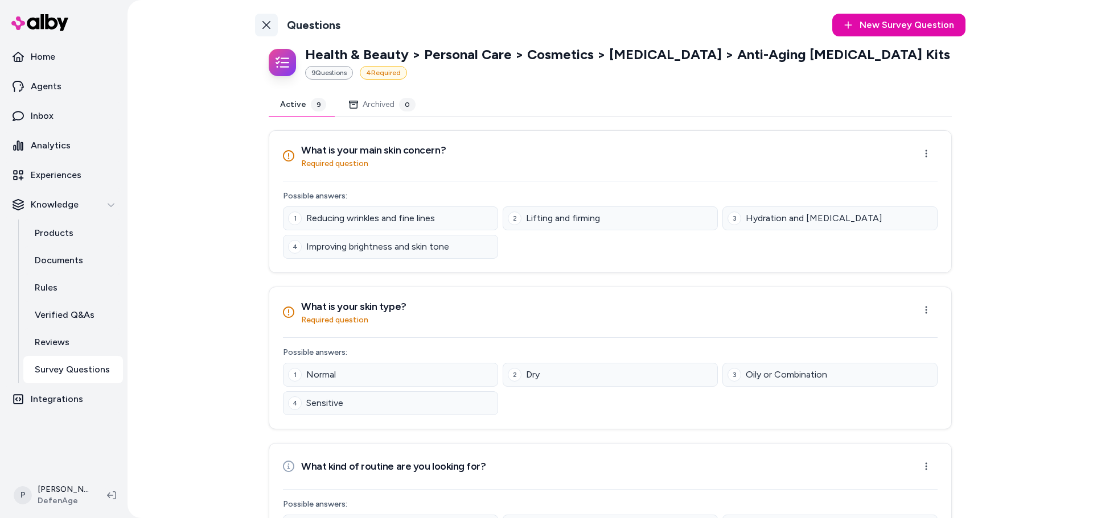
click at [264, 26] on icon at bounding box center [266, 25] width 8 height 8
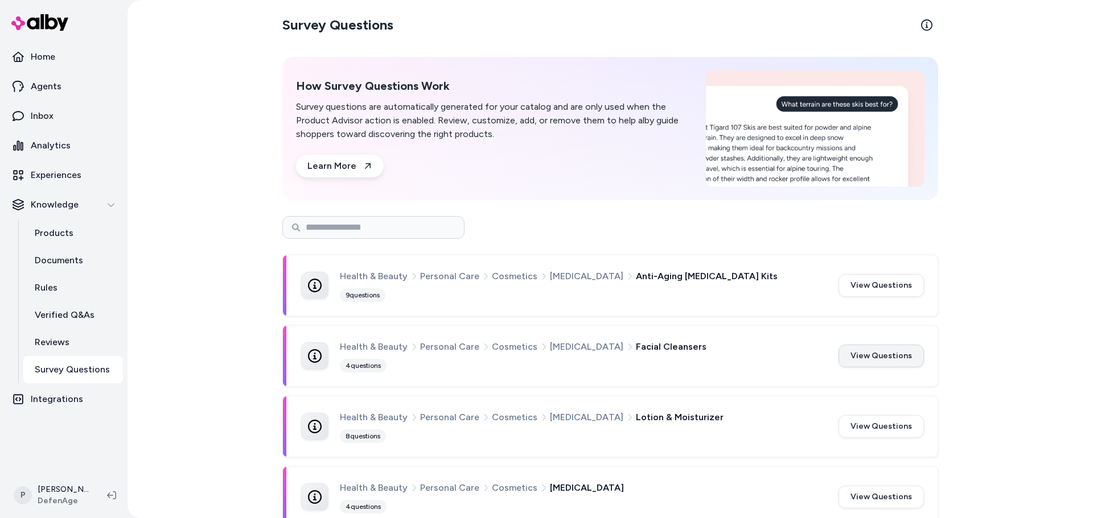
click at [887, 352] on button "View Questions" at bounding box center [880, 356] width 85 height 23
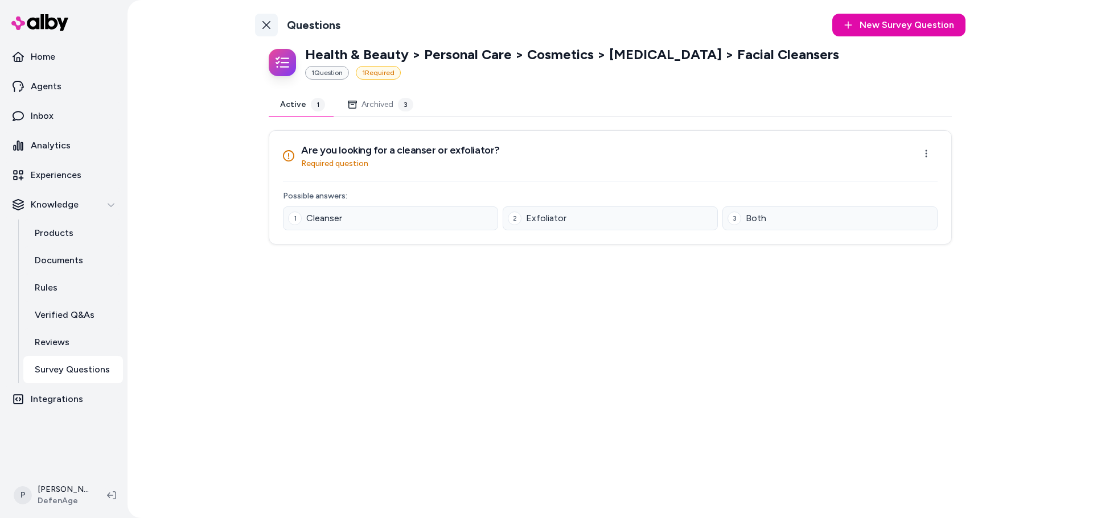
click at [275, 24] on link "Back to Categories" at bounding box center [266, 25] width 23 height 23
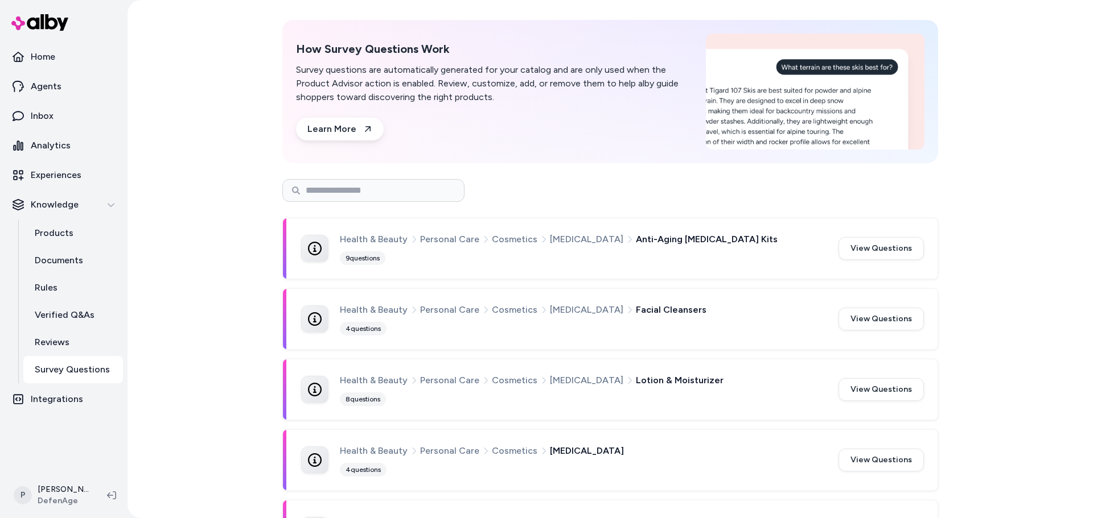
scroll to position [57, 0]
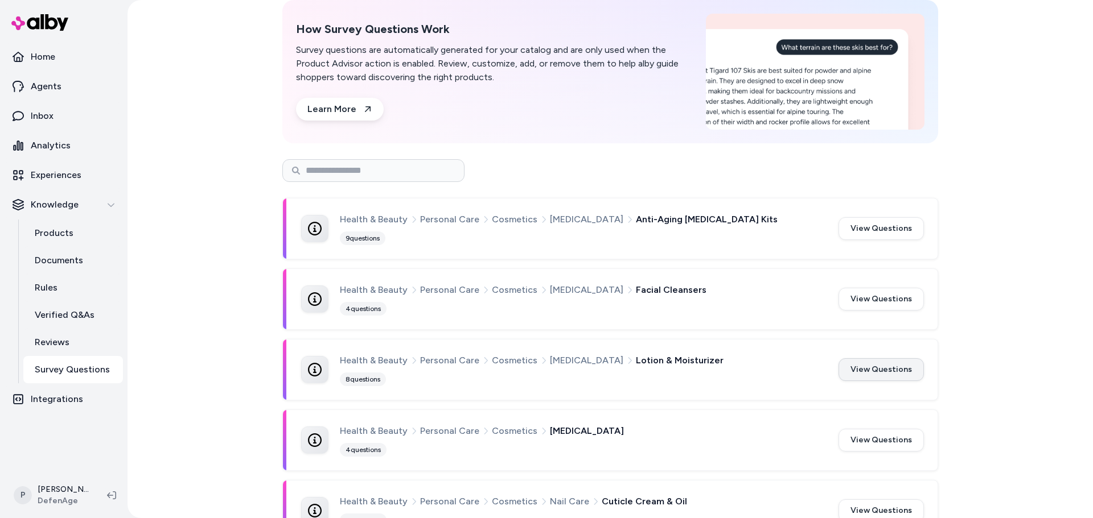
click at [883, 379] on button "View Questions" at bounding box center [880, 369] width 85 height 23
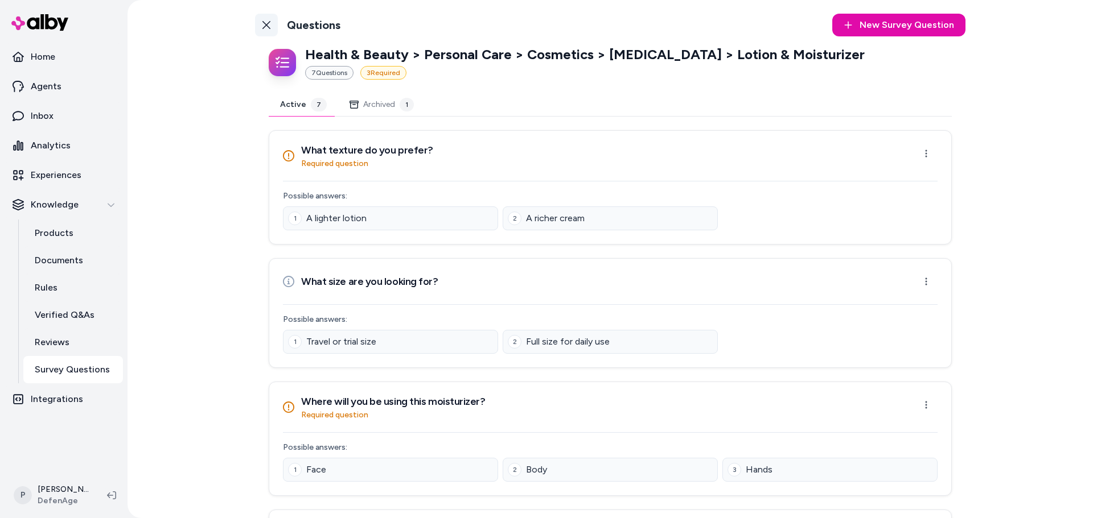
click at [267, 26] on icon at bounding box center [266, 24] width 9 height 9
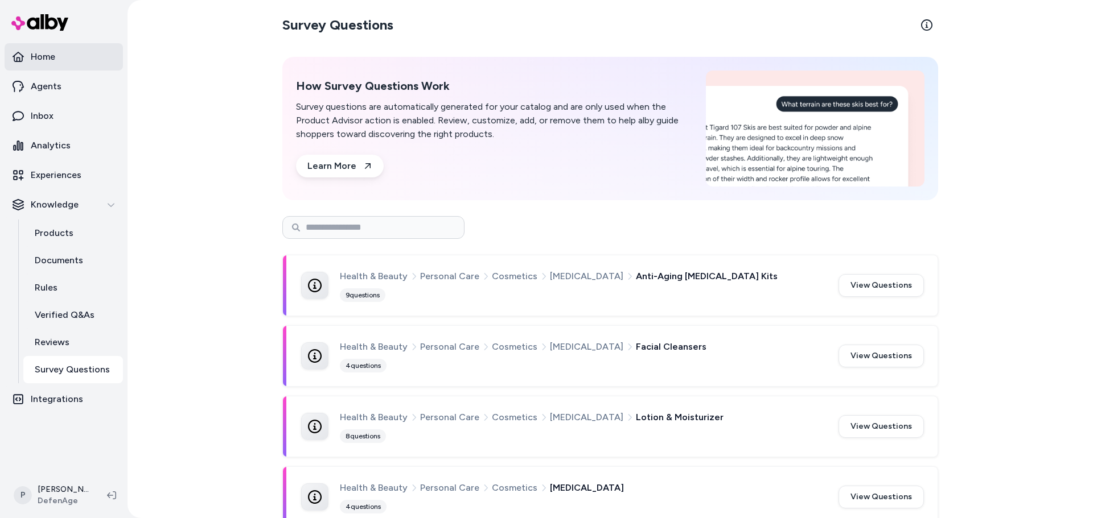
click at [60, 58] on link "Home" at bounding box center [64, 56] width 118 height 27
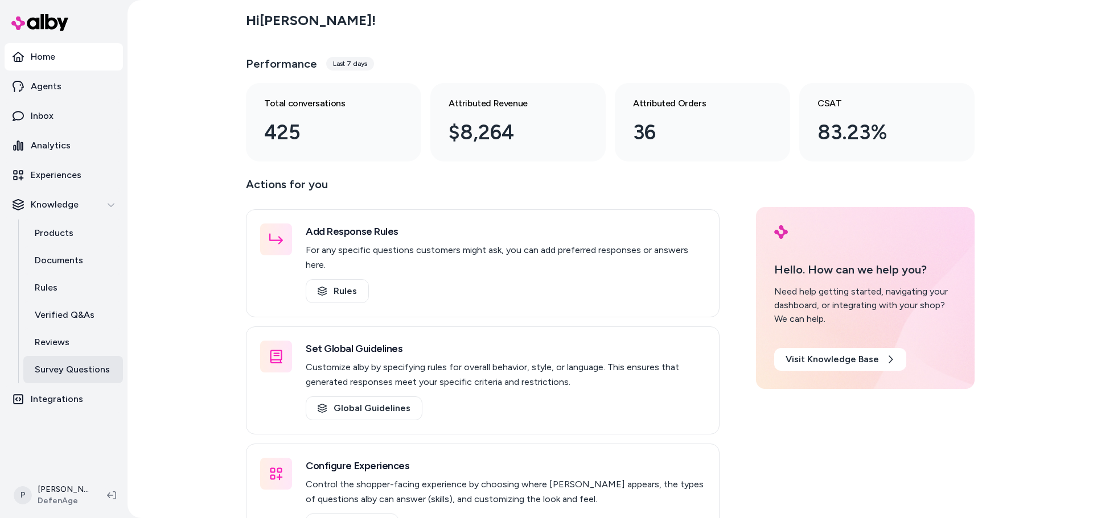
click at [94, 372] on p "Survey Questions" at bounding box center [72, 370] width 75 height 14
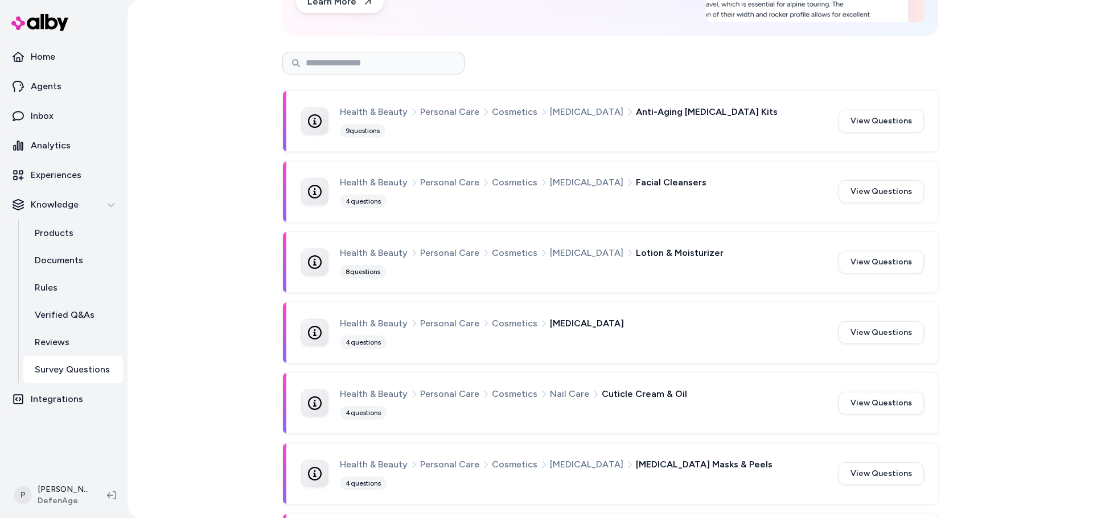
scroll to position [301, 0]
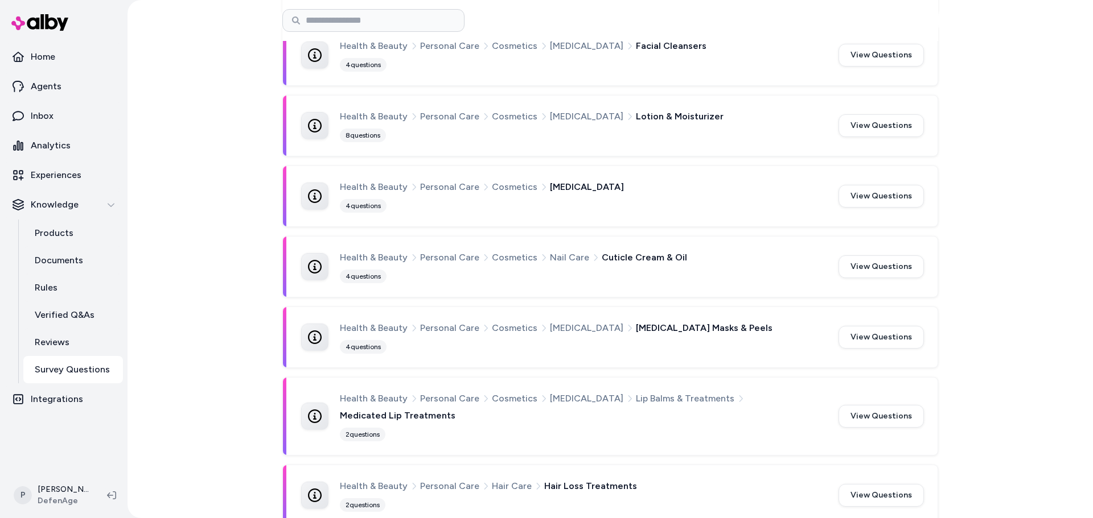
click at [889, 267] on button "View Questions" at bounding box center [880, 266] width 85 height 23
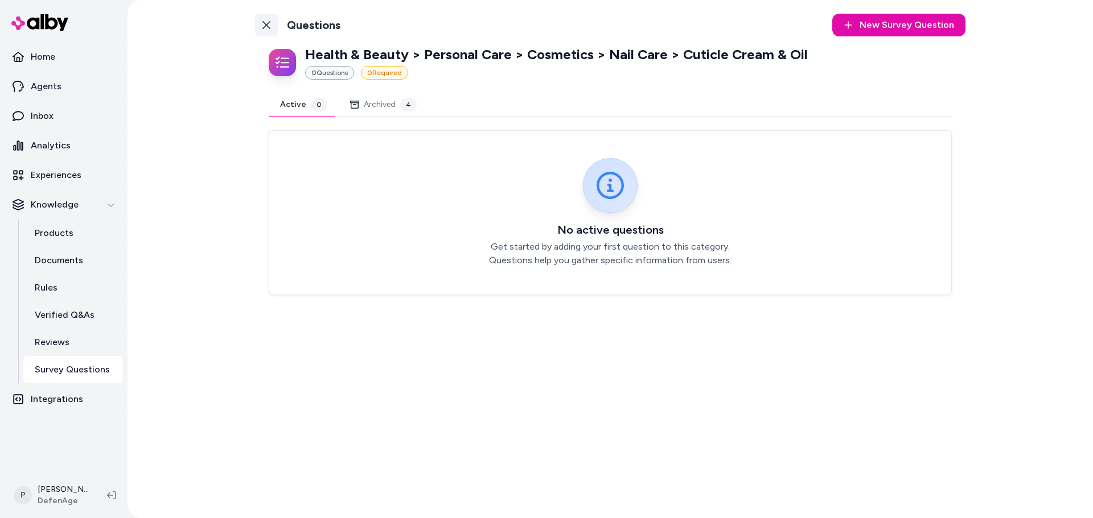
click at [269, 23] on icon at bounding box center [266, 25] width 8 height 8
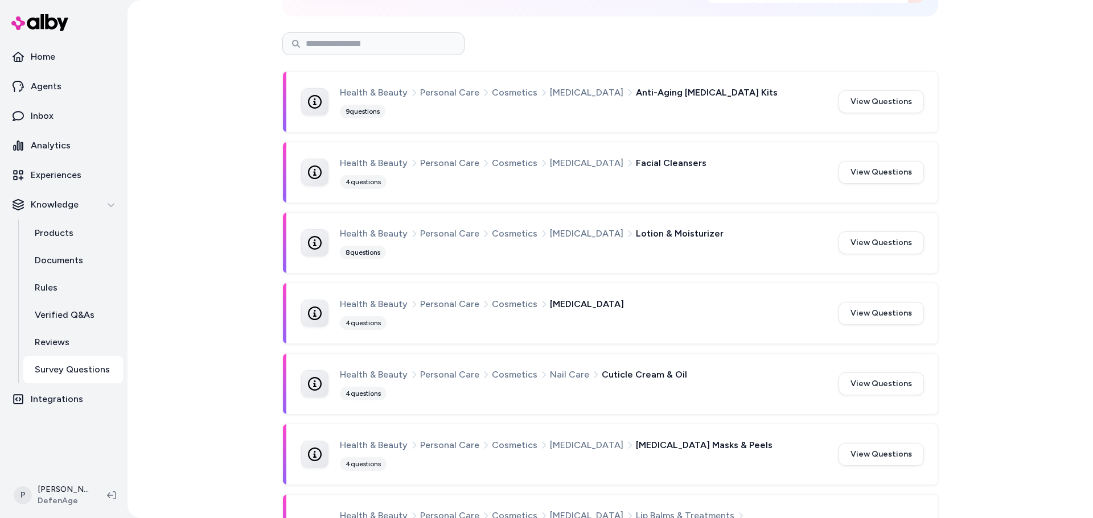
scroll to position [301, 0]
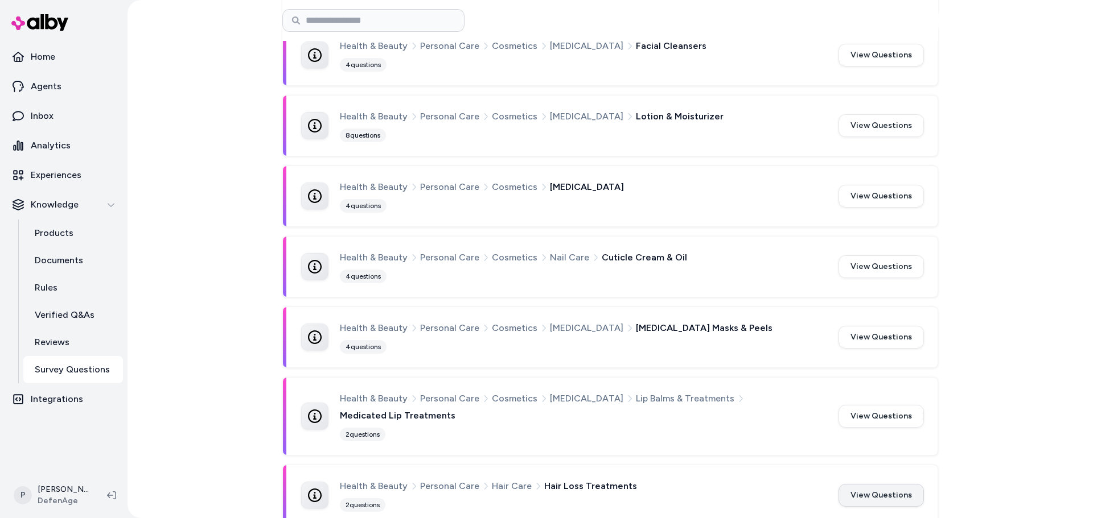
click at [869, 484] on button "View Questions" at bounding box center [880, 495] width 85 height 23
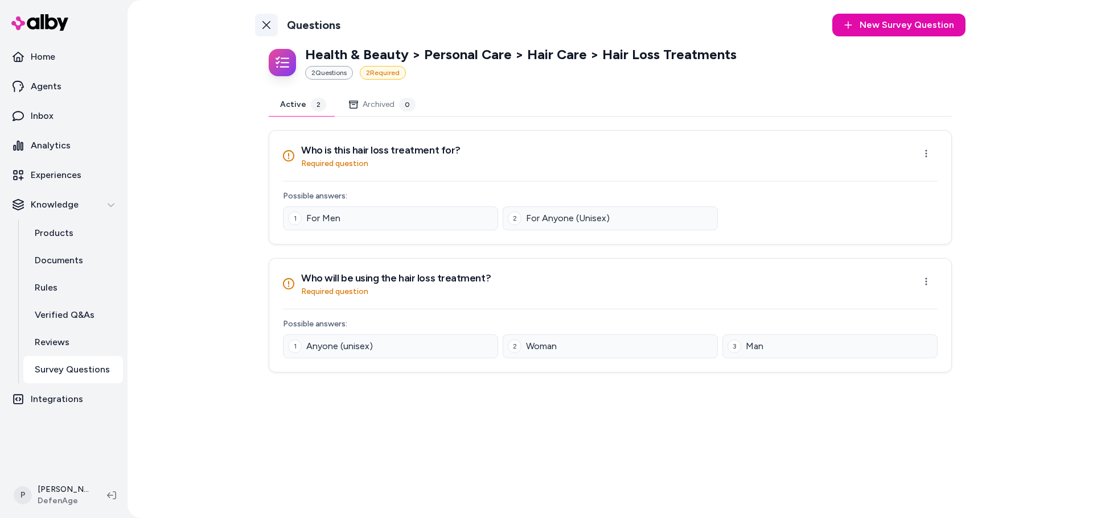
click at [274, 19] on link "Back to Categories" at bounding box center [266, 25] width 23 height 23
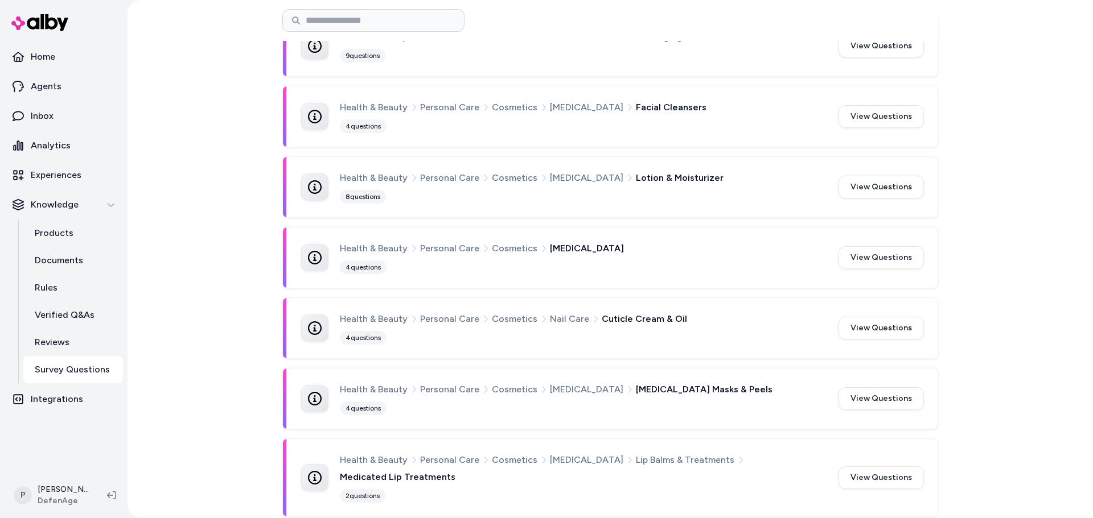
scroll to position [301, 0]
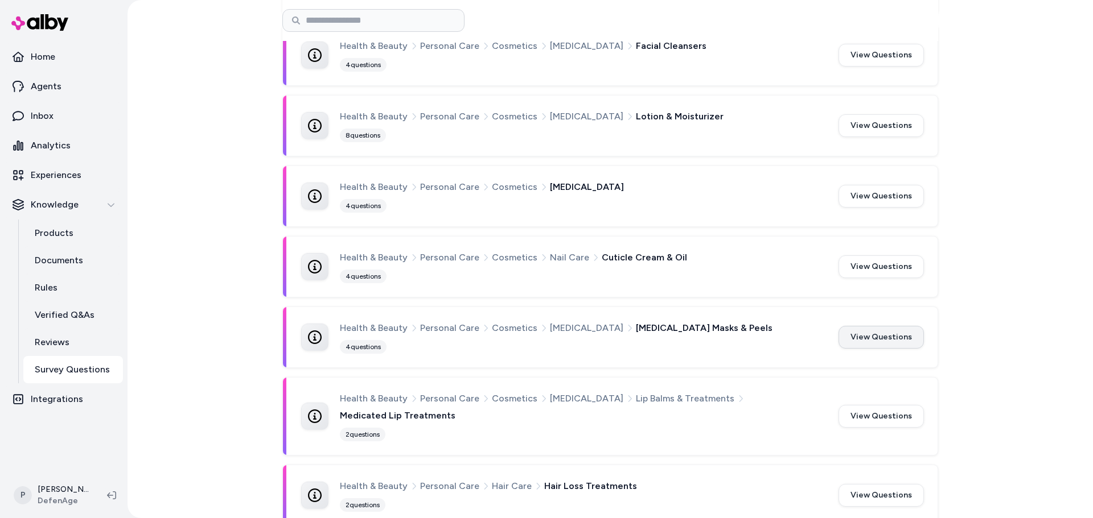
click at [906, 335] on button "View Questions" at bounding box center [880, 337] width 85 height 23
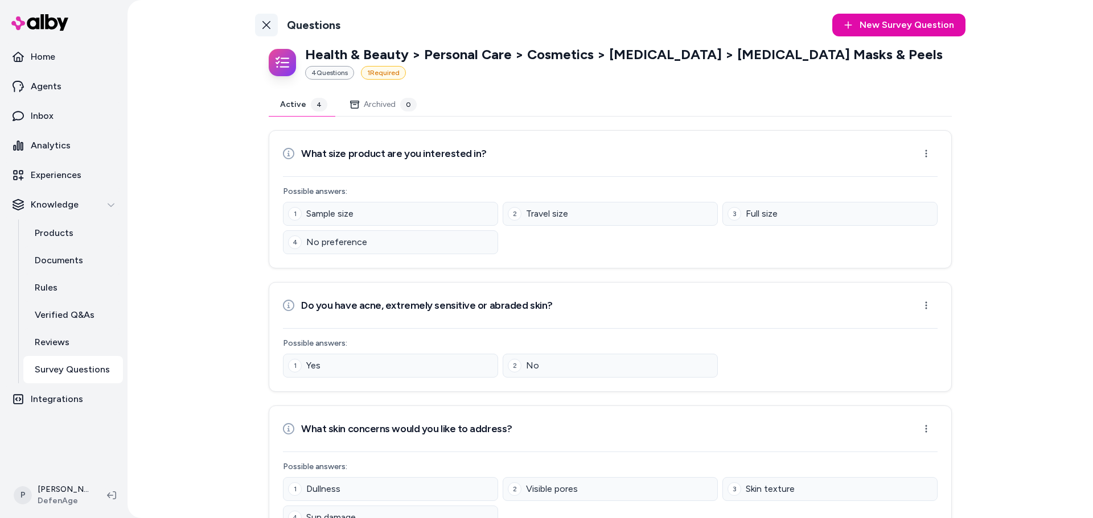
click at [257, 24] on link "Back to Categories" at bounding box center [266, 25] width 23 height 23
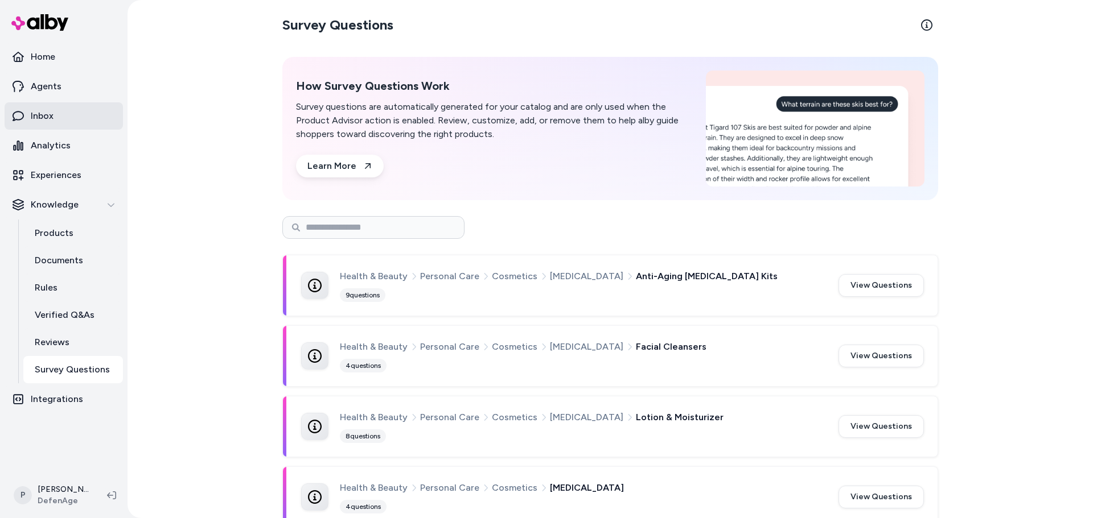
click at [41, 126] on link "Inbox" at bounding box center [64, 115] width 118 height 27
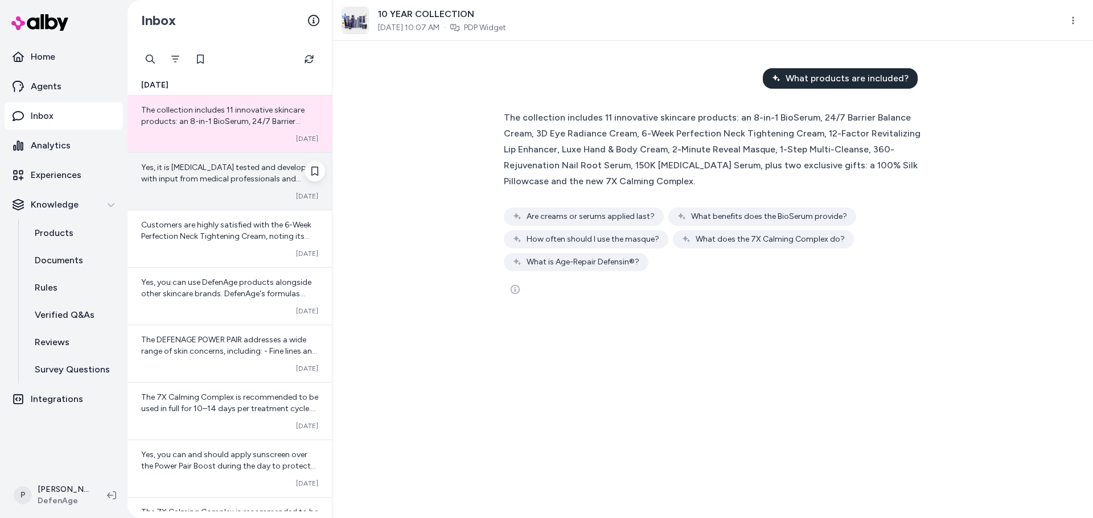
click at [238, 203] on div "Yes, it is [MEDICAL_DATA] tested and developed with input from medical professi…" at bounding box center [229, 181] width 204 height 57
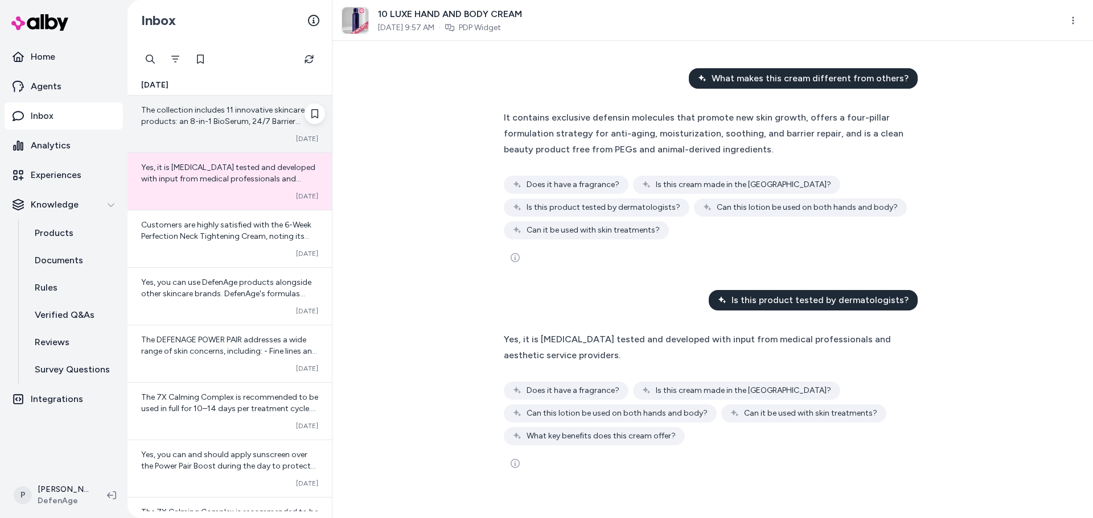
click at [238, 123] on span "The collection includes 11 innovative skincare products: an 8-in-1 BioSerum, 24…" at bounding box center [228, 161] width 174 height 112
